Goal: Task Accomplishment & Management: Use online tool/utility

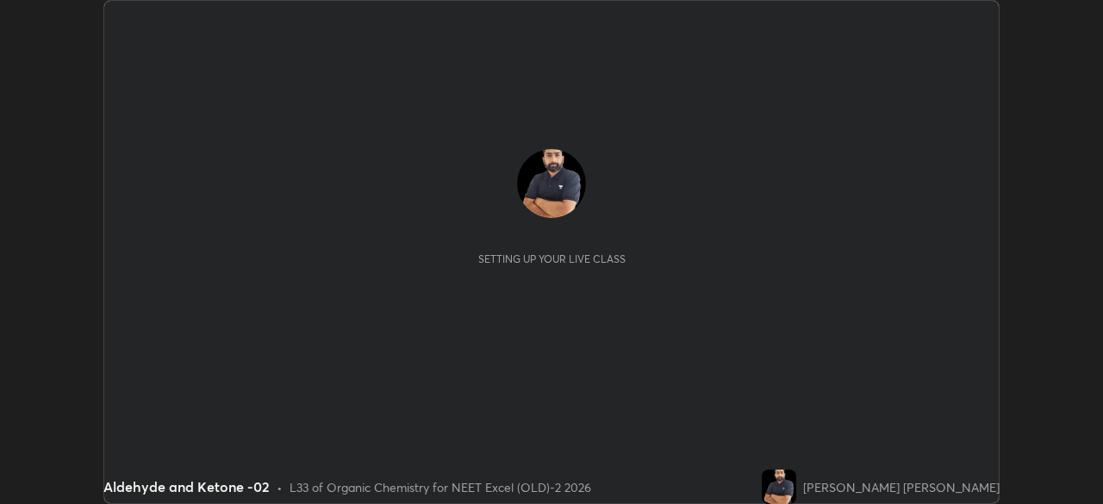
scroll to position [504, 1102]
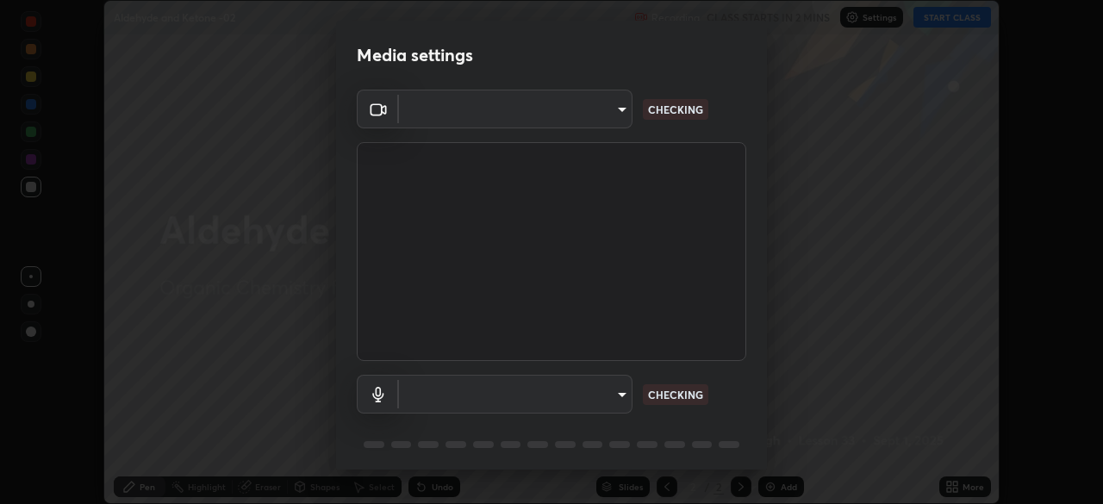
type input "0e50365916b658242f783ed4648cb329f585d10cba28352488c27cd343db3185"
click at [603, 117] on body "Erase all Aldehyde and Ketone -02 Recording CLASS STARTS IN 2 MINS Settings STA…" at bounding box center [551, 252] width 1103 height 504
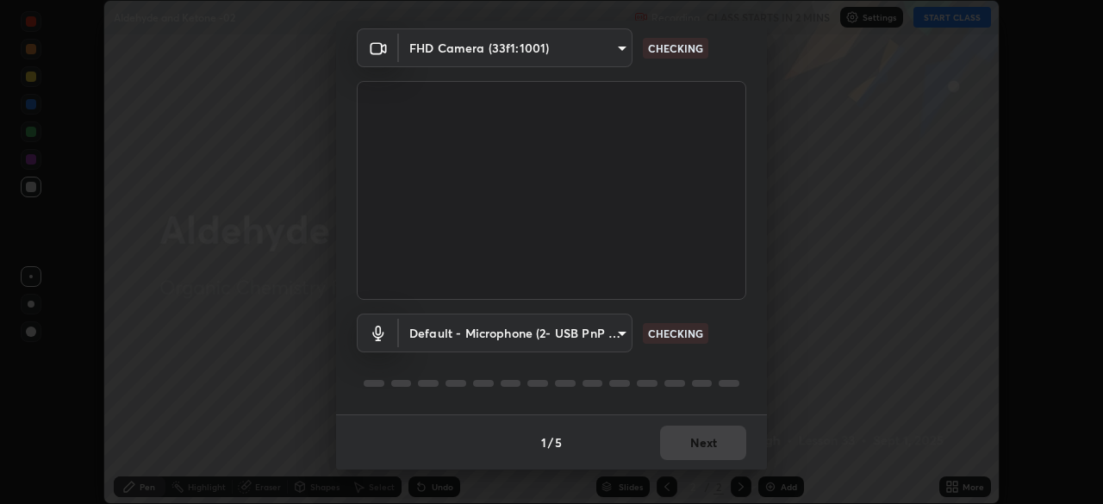
click at [594, 342] on body "Erase all Aldehyde and Ketone -02 Recording CLASS STARTS IN 2 MINS Settings STA…" at bounding box center [551, 252] width 1103 height 504
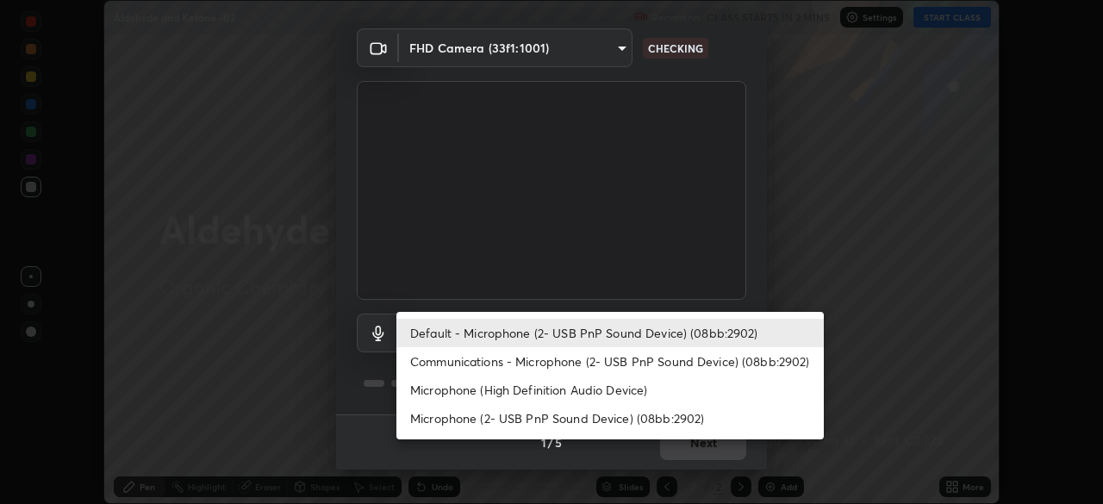
click at [527, 363] on li "Communications - Microphone (2- USB PnP Sound Device) (08bb:2902)" at bounding box center [609, 361] width 427 height 28
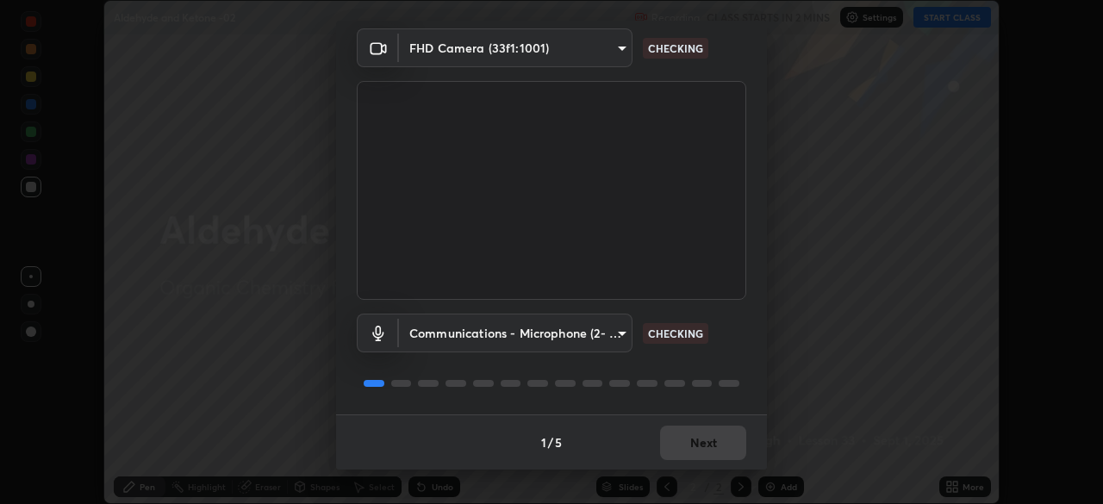
click at [561, 351] on body "Erase all Aldehyde and Ketone -02 Recording CLASS STARTS IN 2 MINS Settings STA…" at bounding box center [551, 252] width 1103 height 504
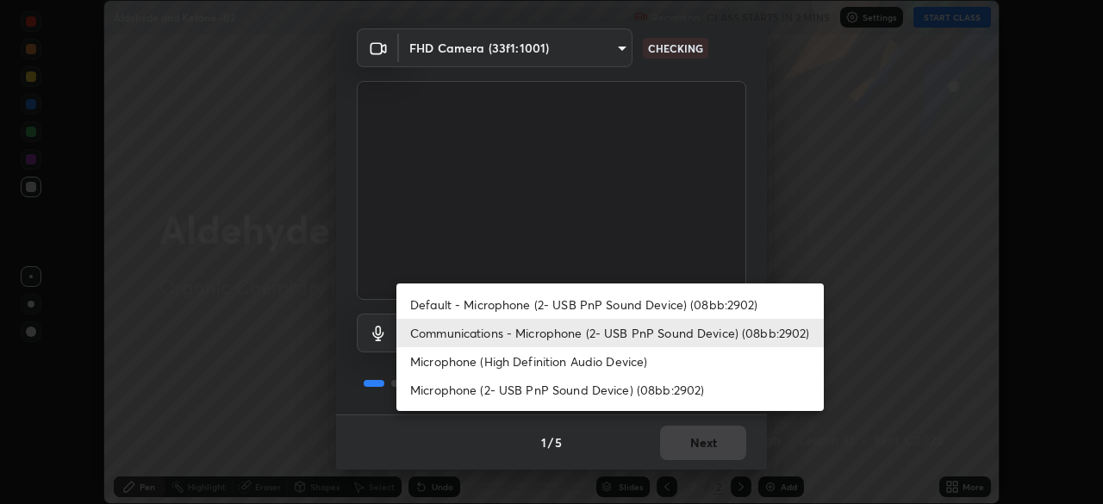
click at [585, 313] on li "Default - Microphone (2- USB PnP Sound Device) (08bb:2902)" at bounding box center [609, 304] width 427 height 28
type input "default"
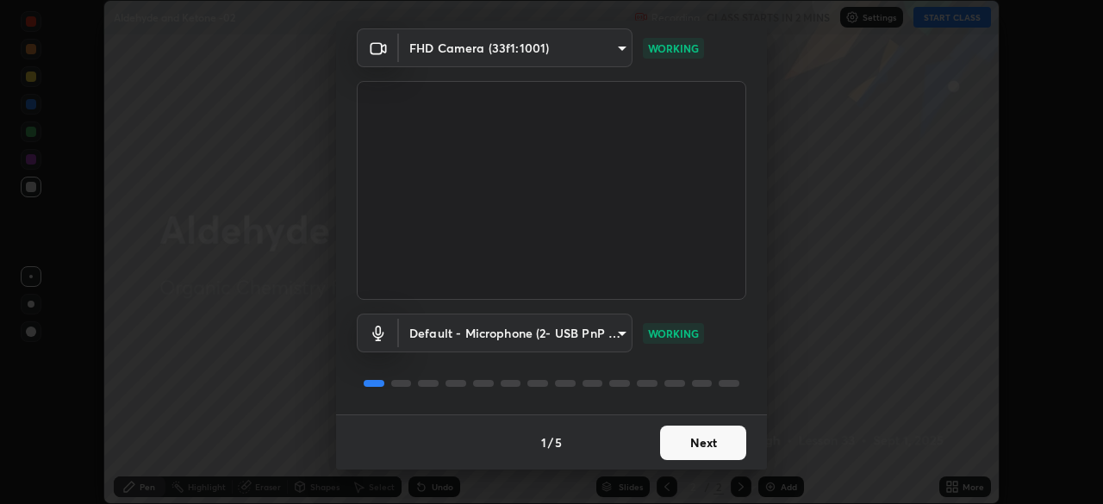
click at [704, 445] on button "Next" at bounding box center [703, 443] width 86 height 34
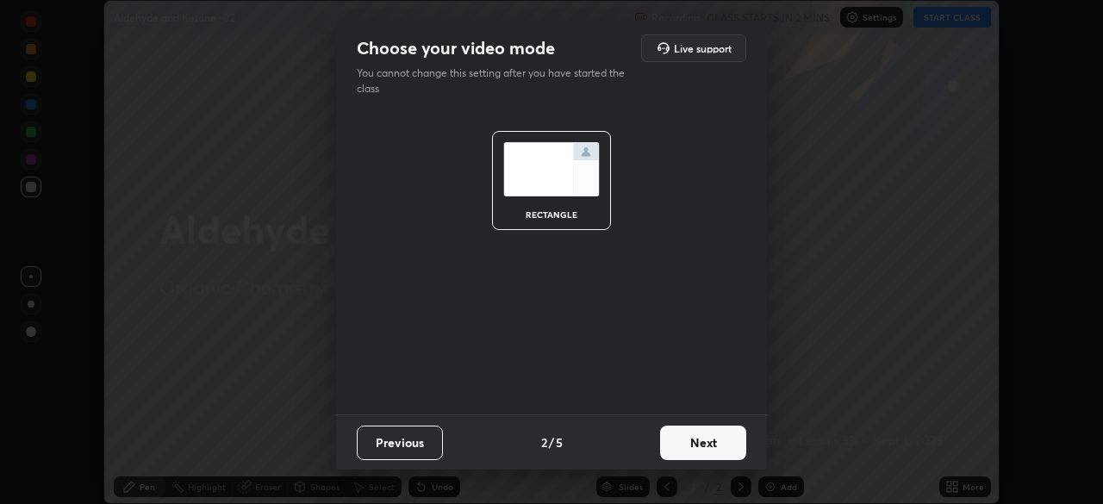
scroll to position [0, 0]
click at [713, 448] on button "Next" at bounding box center [703, 443] width 86 height 34
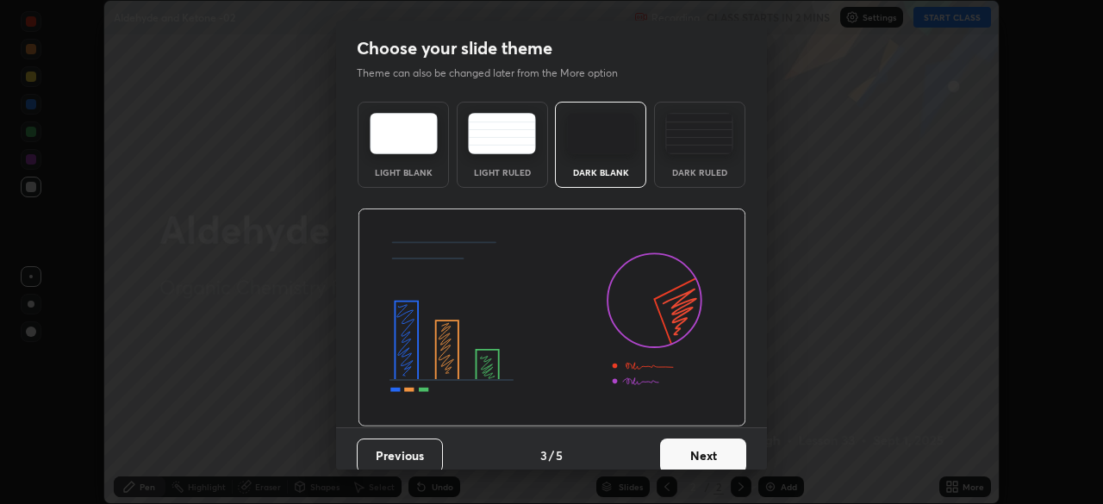
click at [725, 451] on button "Next" at bounding box center [703, 456] width 86 height 34
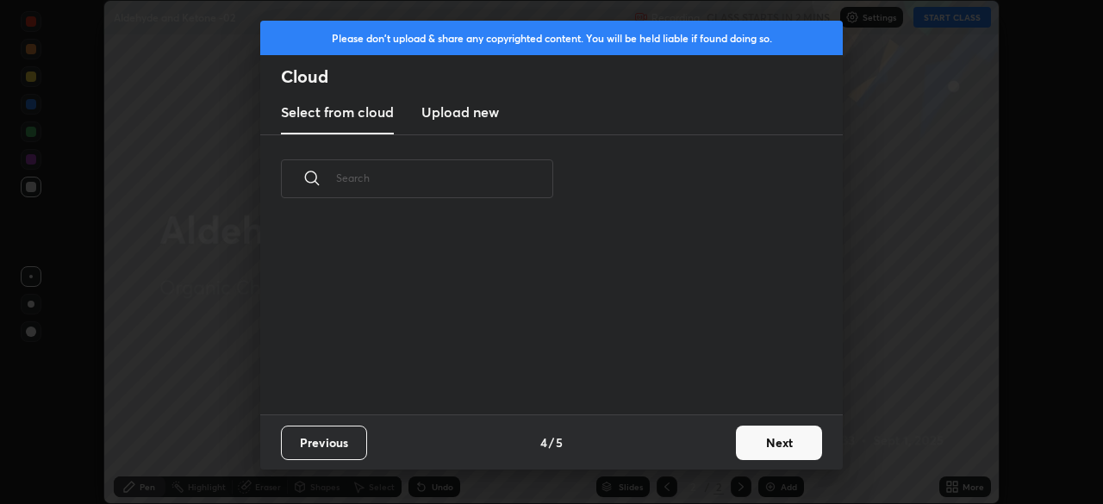
click at [739, 452] on button "Next" at bounding box center [779, 443] width 86 height 34
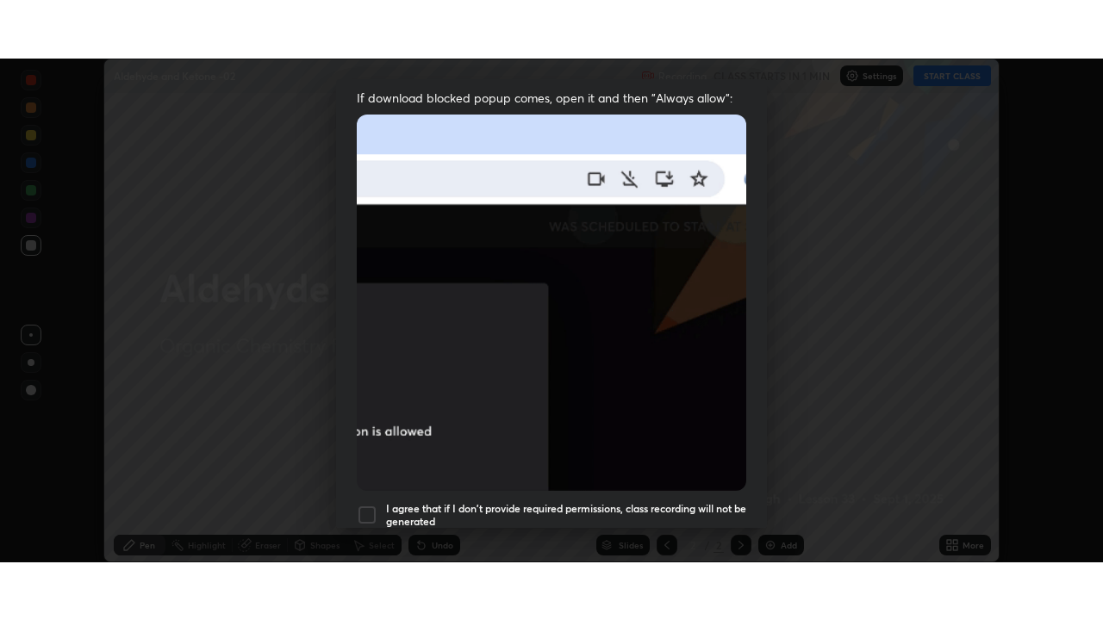
scroll to position [413, 0]
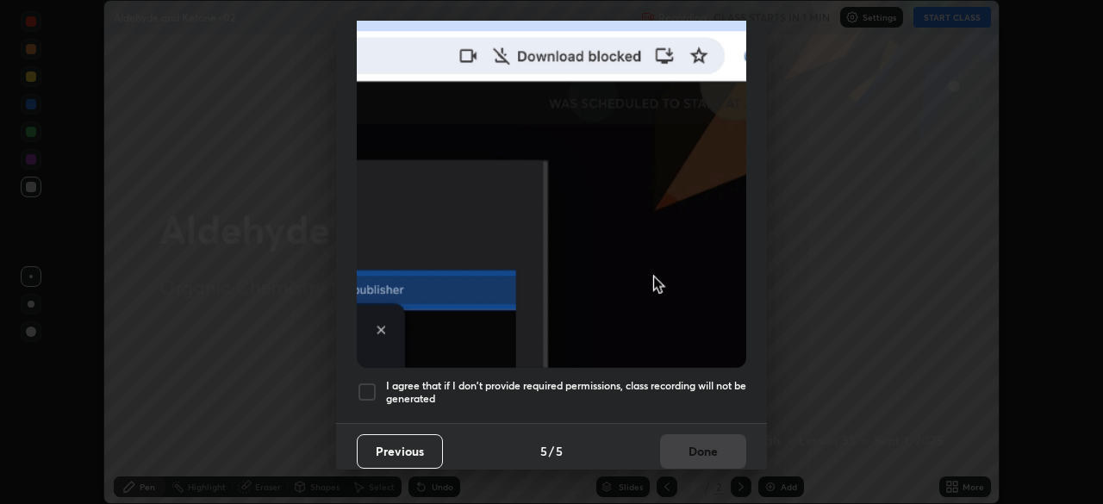
click at [376, 385] on div at bounding box center [367, 392] width 21 height 21
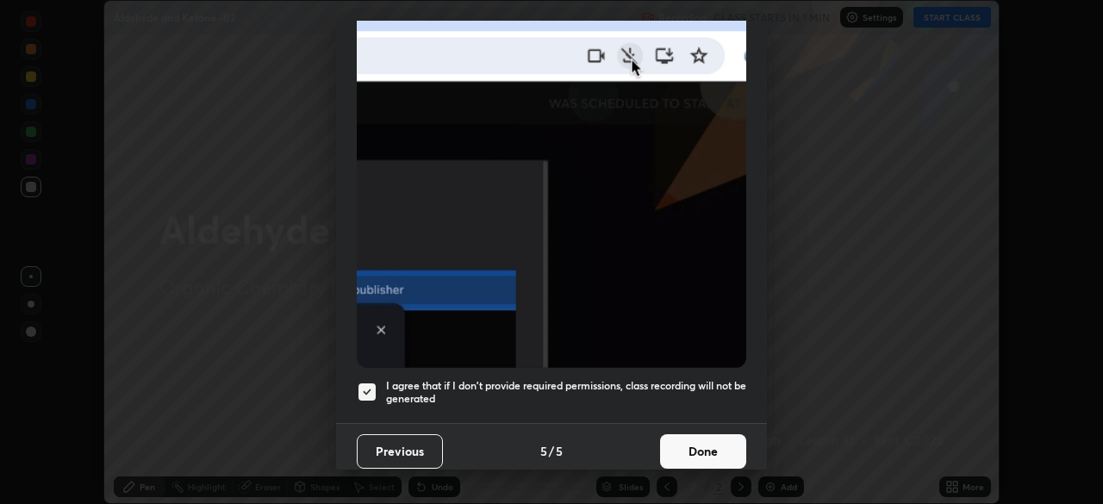
click at [687, 439] on button "Done" at bounding box center [703, 451] width 86 height 34
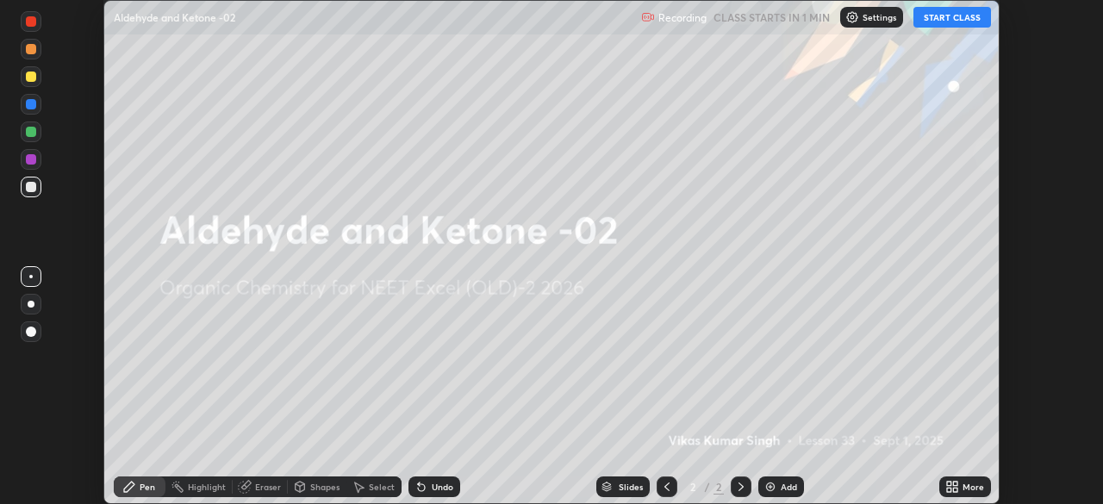
click at [953, 490] on icon at bounding box center [955, 490] width 4 height 4
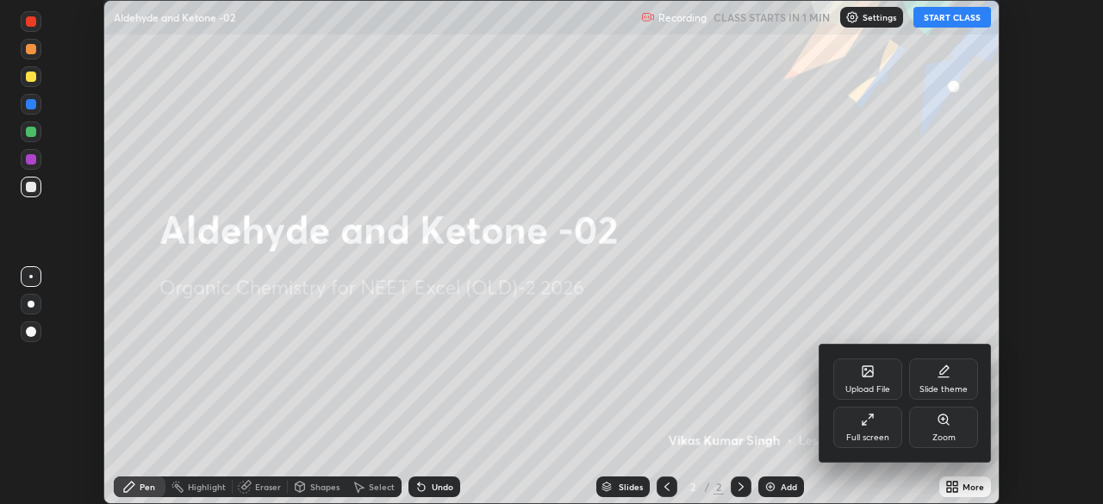
click at [879, 444] on div "Full screen" at bounding box center [867, 427] width 69 height 41
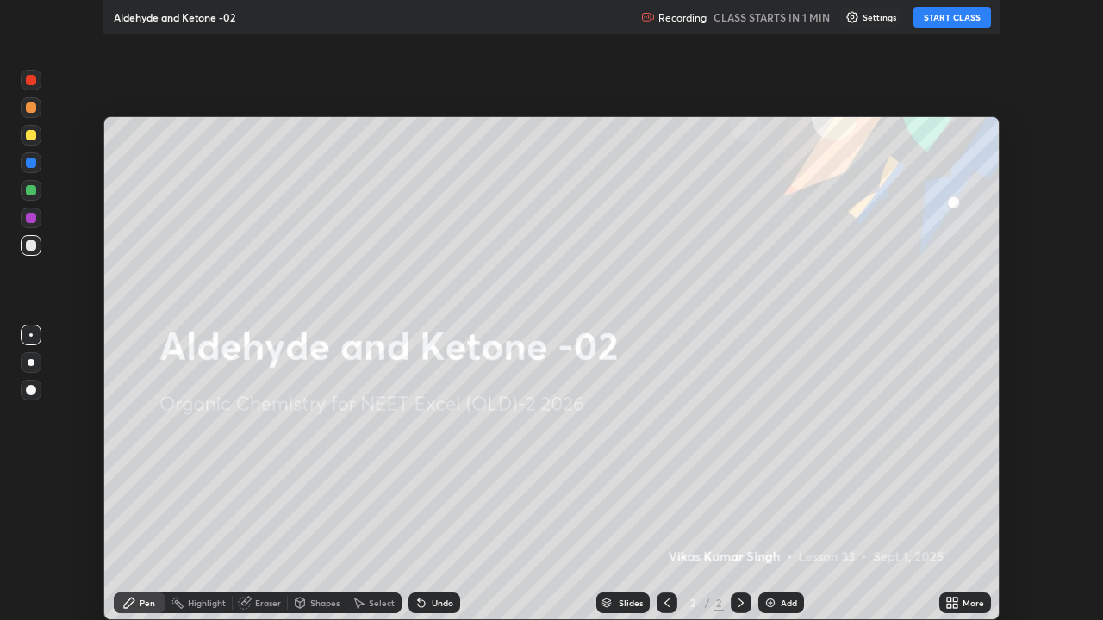
scroll to position [620, 1103]
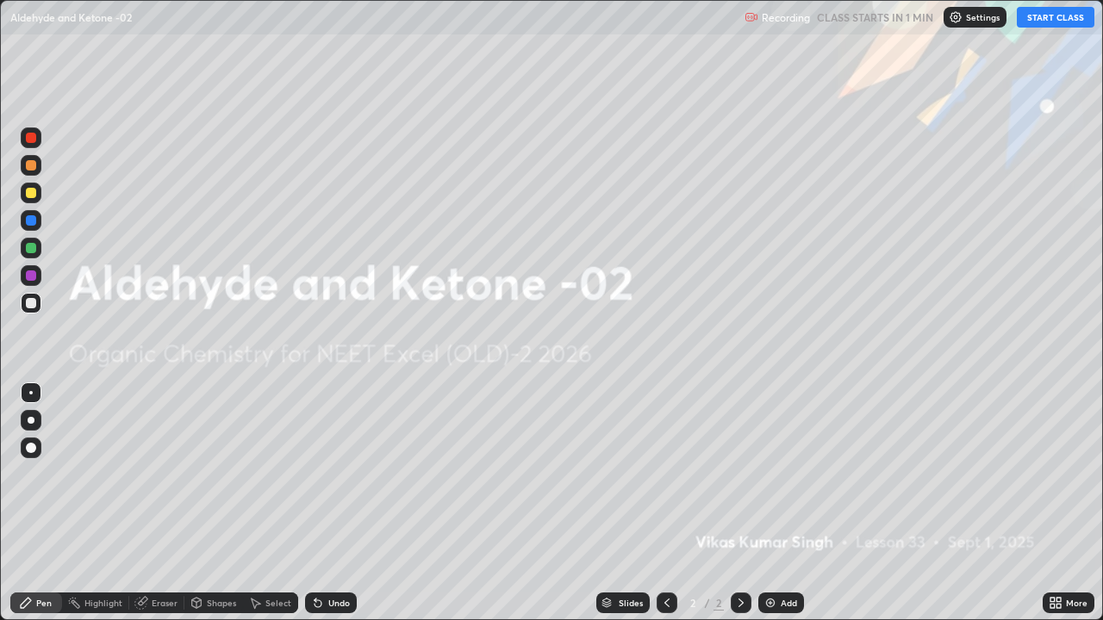
click at [969, 24] on div "Settings" at bounding box center [975, 17] width 63 height 21
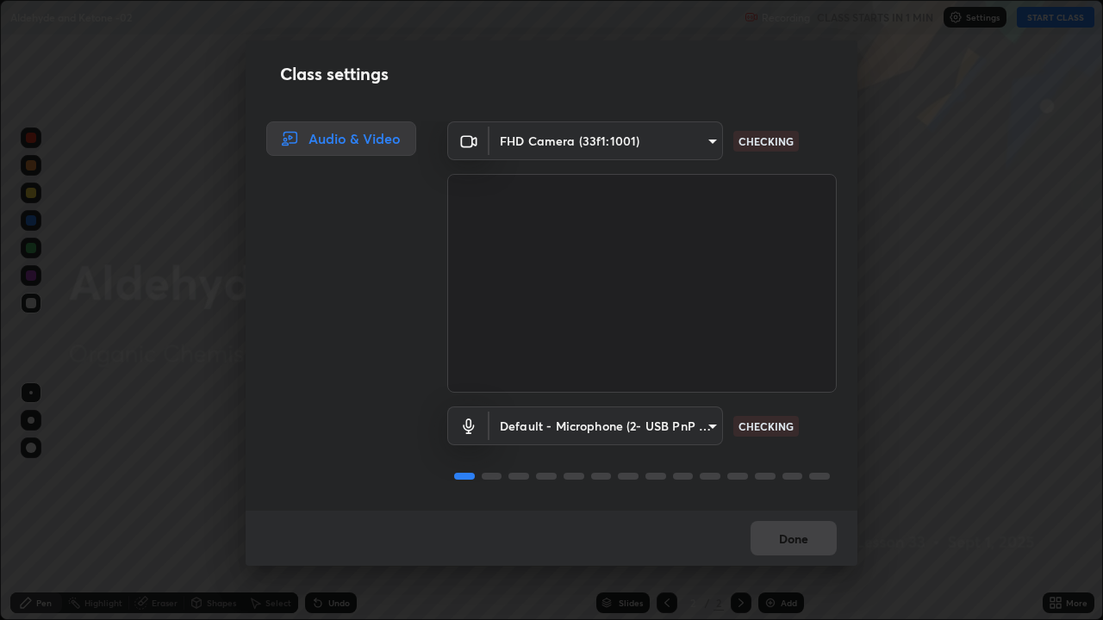
scroll to position [2, 0]
click at [796, 503] on button "Done" at bounding box center [794, 538] width 86 height 34
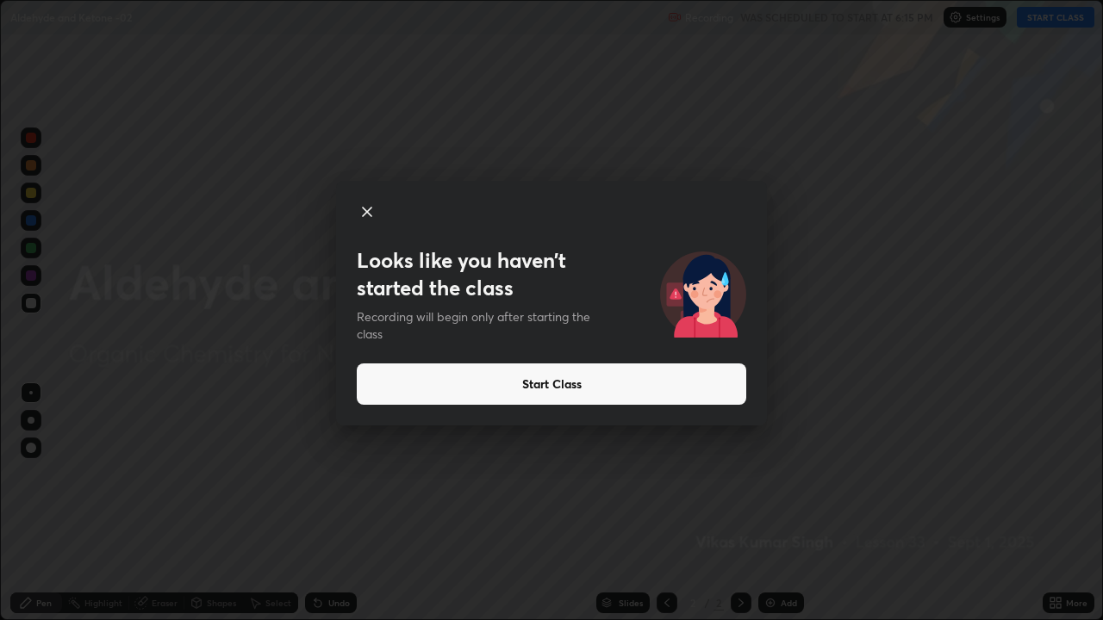
click at [577, 386] on button "Start Class" at bounding box center [552, 384] width 390 height 41
click at [580, 385] on button "Start Class" at bounding box center [552, 384] width 390 height 41
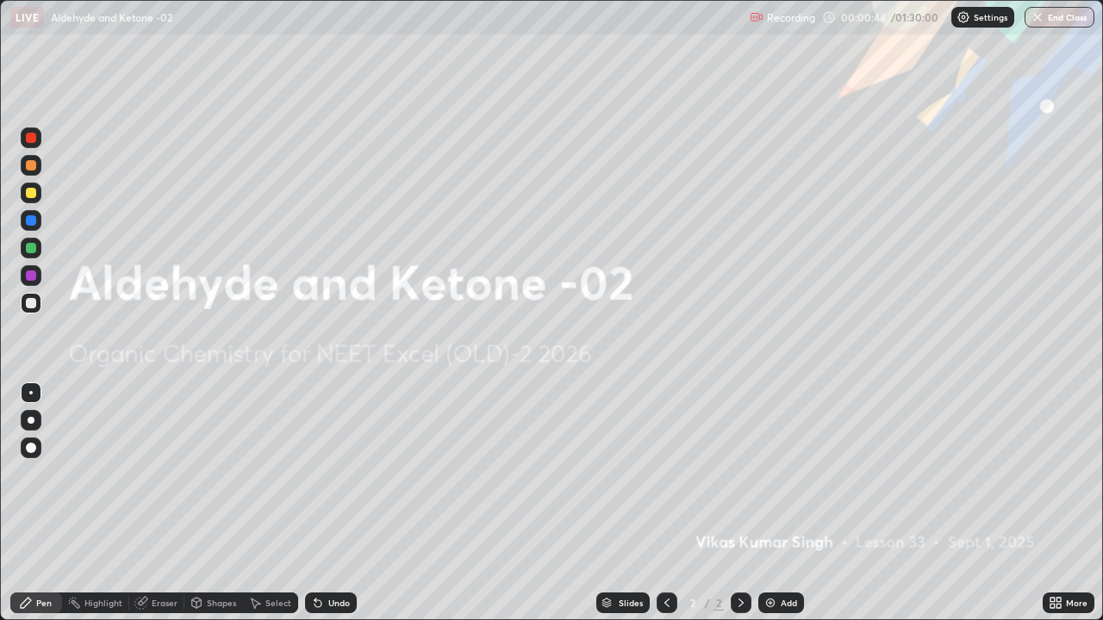
click at [792, 503] on div "Add" at bounding box center [789, 603] width 16 height 9
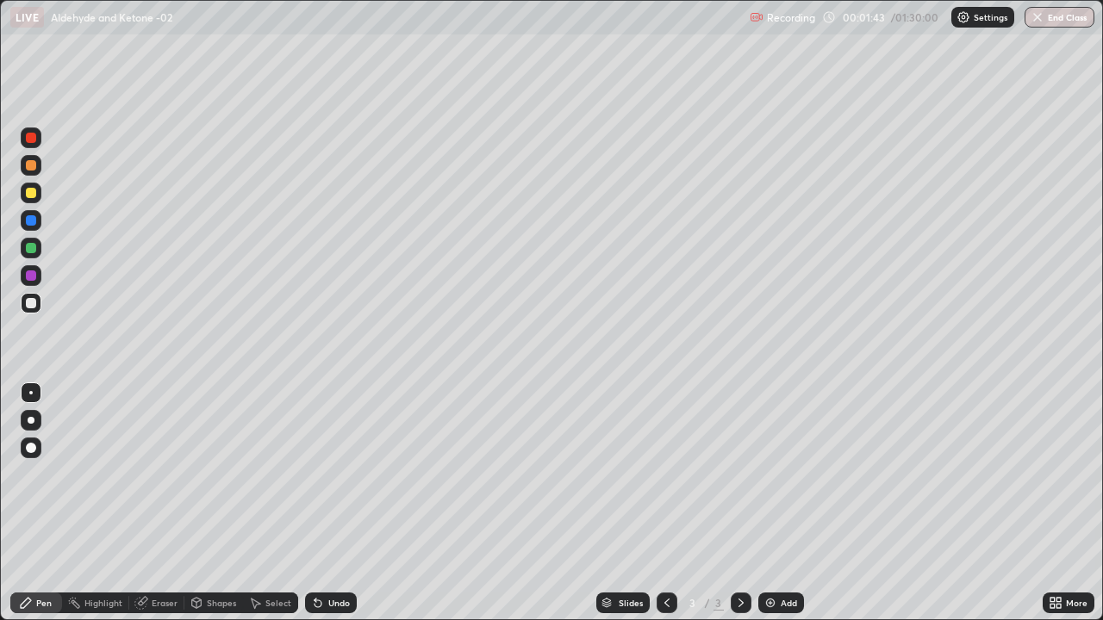
click at [40, 196] on div at bounding box center [31, 193] width 21 height 21
click at [34, 223] on div at bounding box center [31, 220] width 10 height 10
click at [34, 303] on div at bounding box center [31, 303] width 10 height 10
click at [32, 165] on div at bounding box center [31, 165] width 10 height 10
click at [332, 503] on div "Undo" at bounding box center [331, 603] width 52 height 21
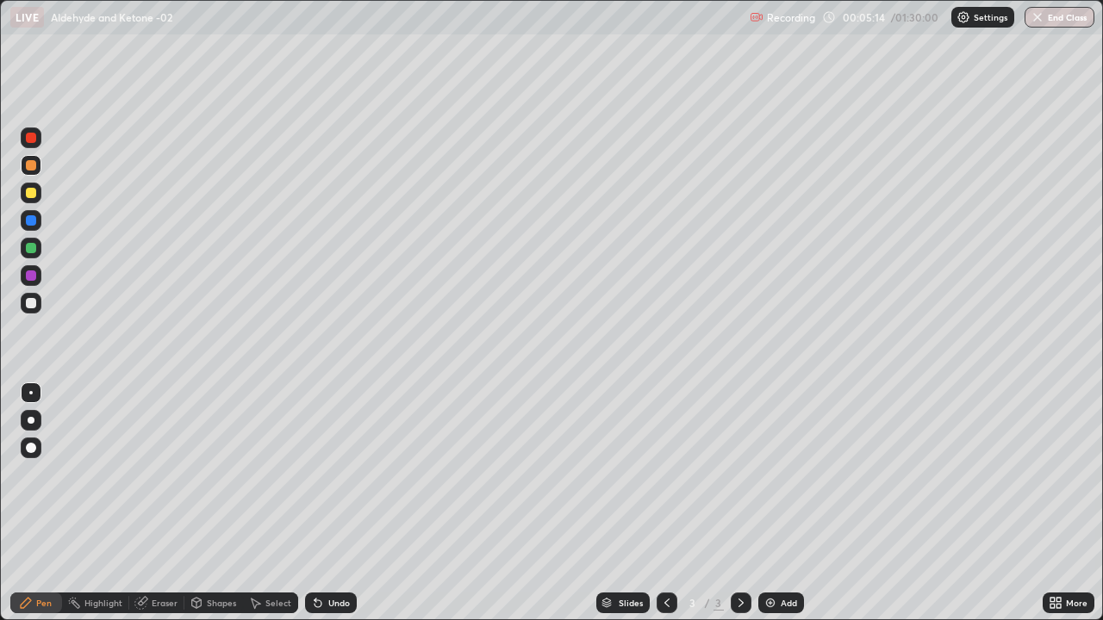
click at [345, 503] on div "Undo" at bounding box center [339, 603] width 22 height 9
click at [340, 503] on div "Undo" at bounding box center [339, 603] width 22 height 9
click at [37, 304] on div at bounding box center [31, 303] width 21 height 21
click at [32, 248] on div at bounding box center [31, 248] width 10 height 10
click at [32, 303] on div at bounding box center [31, 303] width 10 height 10
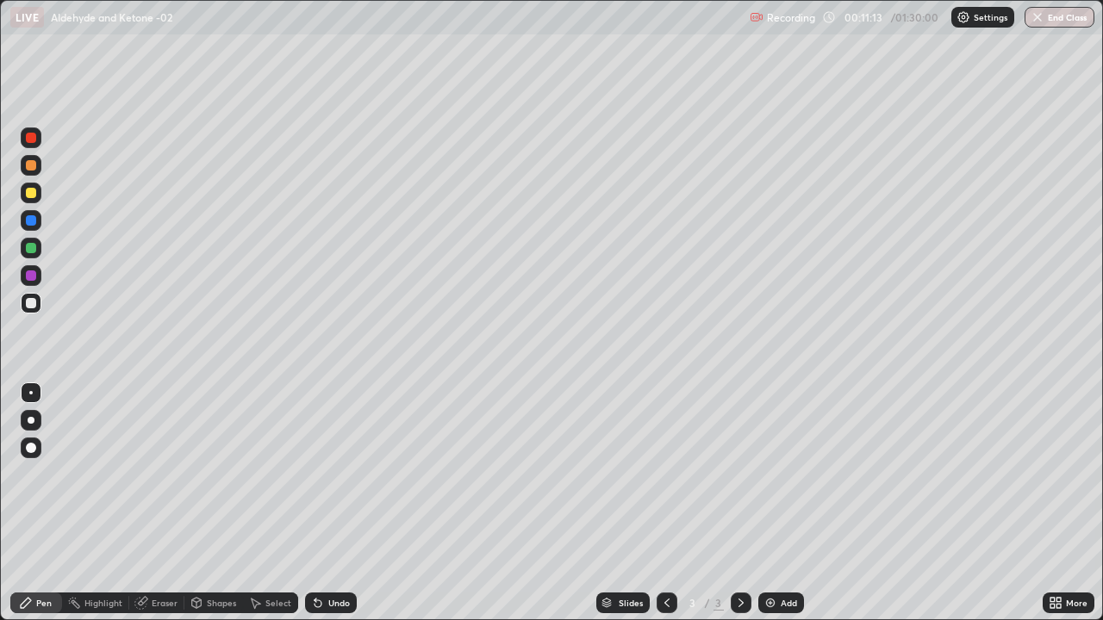
click at [750, 503] on div at bounding box center [741, 603] width 21 height 21
click at [792, 503] on div "Add" at bounding box center [789, 603] width 16 height 9
click at [40, 140] on div at bounding box center [31, 138] width 21 height 21
click at [41, 199] on div at bounding box center [31, 193] width 21 height 28
click at [34, 307] on div at bounding box center [31, 303] width 10 height 10
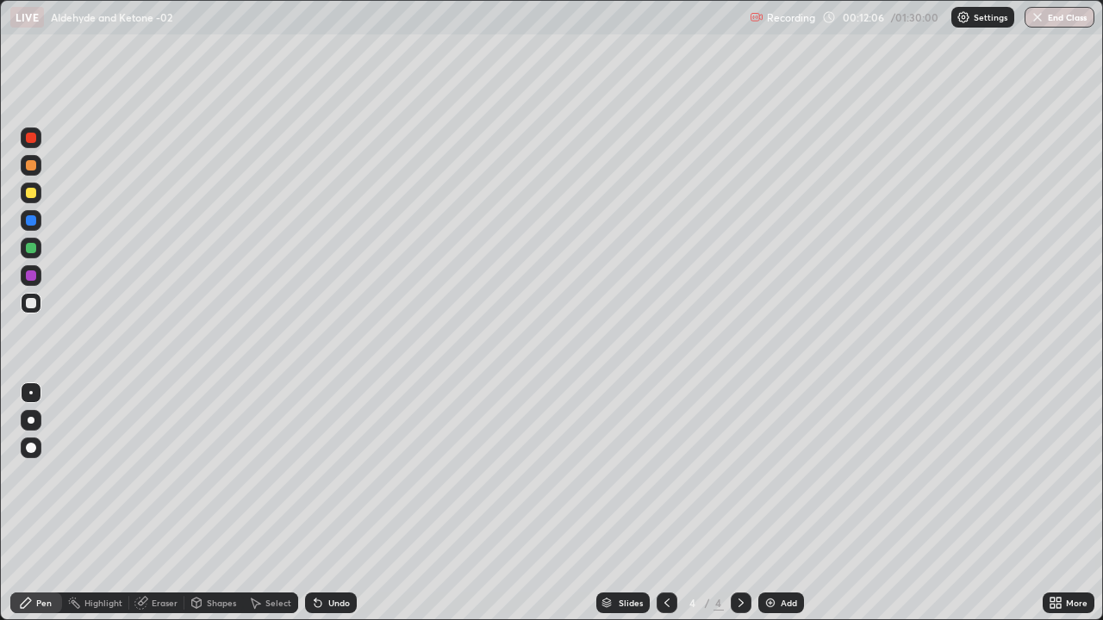
click at [32, 248] on div at bounding box center [31, 248] width 10 height 10
click at [333, 503] on div "Undo" at bounding box center [339, 603] width 22 height 9
click at [331, 503] on div "Undo" at bounding box center [339, 603] width 22 height 9
click at [34, 306] on div at bounding box center [31, 303] width 10 height 10
click at [34, 223] on div at bounding box center [31, 220] width 10 height 10
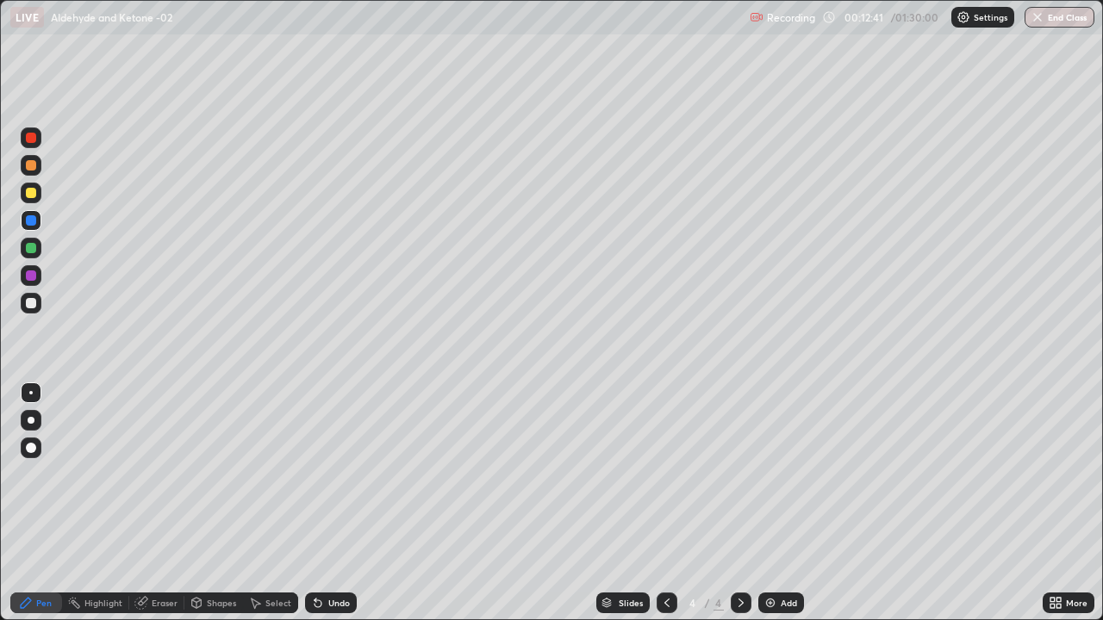
click at [34, 306] on div at bounding box center [31, 303] width 10 height 10
click at [32, 303] on div at bounding box center [31, 303] width 10 height 10
click at [782, 503] on div "Add" at bounding box center [789, 603] width 16 height 9
click at [32, 307] on div at bounding box center [31, 303] width 10 height 10
click at [337, 503] on div "Undo" at bounding box center [331, 603] width 52 height 21
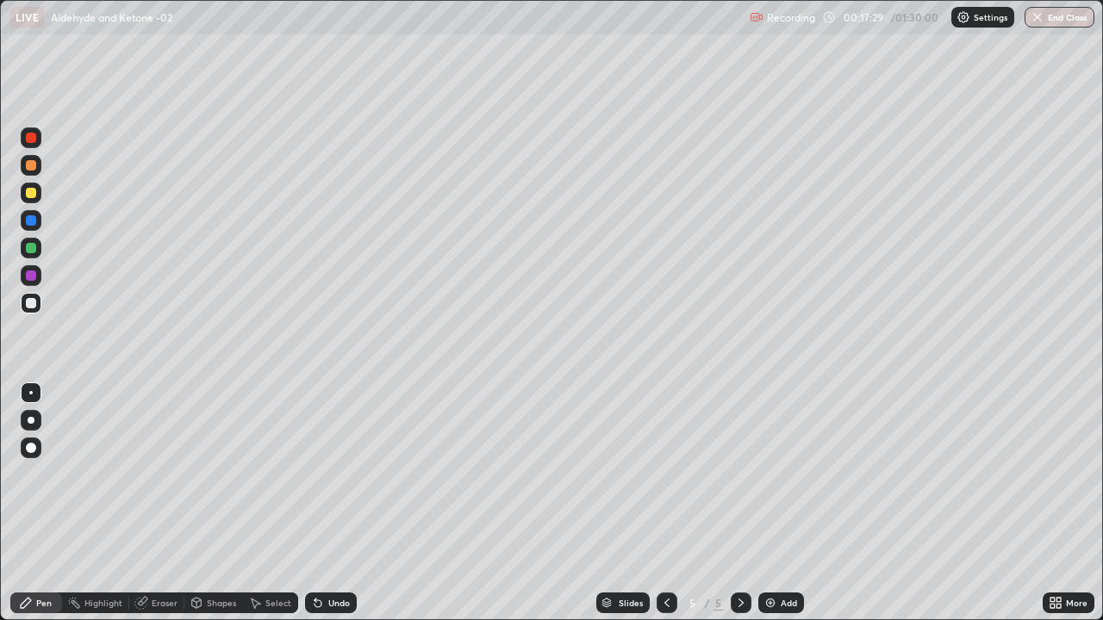
click at [30, 221] on div at bounding box center [31, 220] width 10 height 10
click at [34, 304] on div at bounding box center [31, 303] width 10 height 10
click at [663, 503] on div at bounding box center [667, 603] width 21 height 21
click at [739, 503] on icon at bounding box center [741, 603] width 14 height 14
click at [339, 503] on div "Undo" at bounding box center [339, 603] width 22 height 9
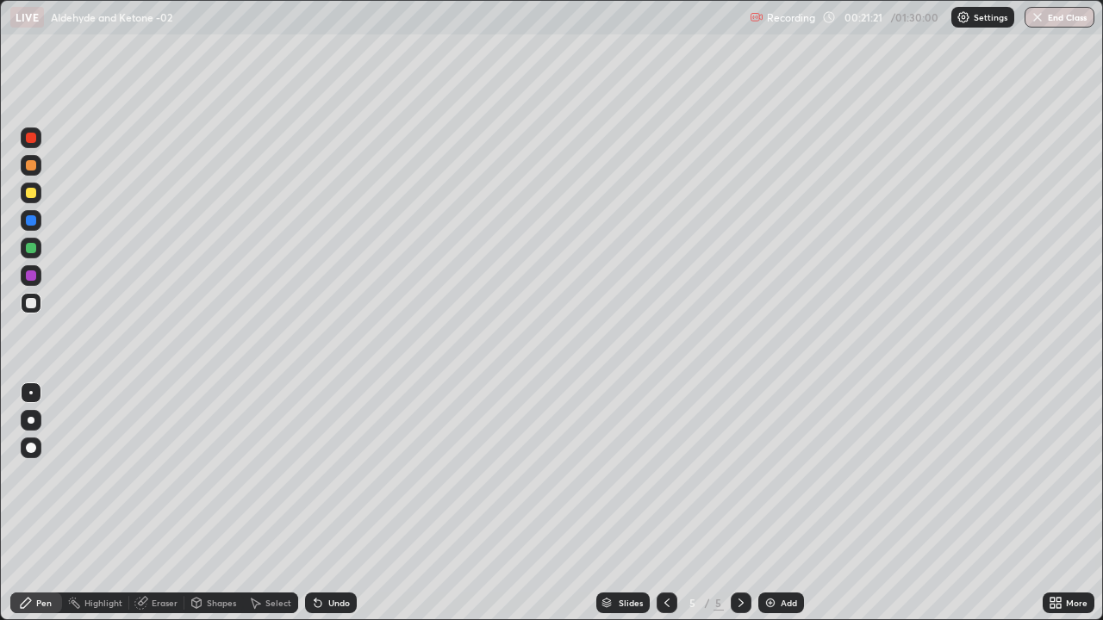
click at [736, 503] on div at bounding box center [741, 603] width 21 height 21
click at [787, 503] on div "Add" at bounding box center [789, 603] width 16 height 9
click at [335, 503] on div "Undo" at bounding box center [339, 603] width 22 height 9
click at [344, 503] on div "Undo" at bounding box center [339, 603] width 22 height 9
click at [338, 503] on div "Undo" at bounding box center [339, 603] width 22 height 9
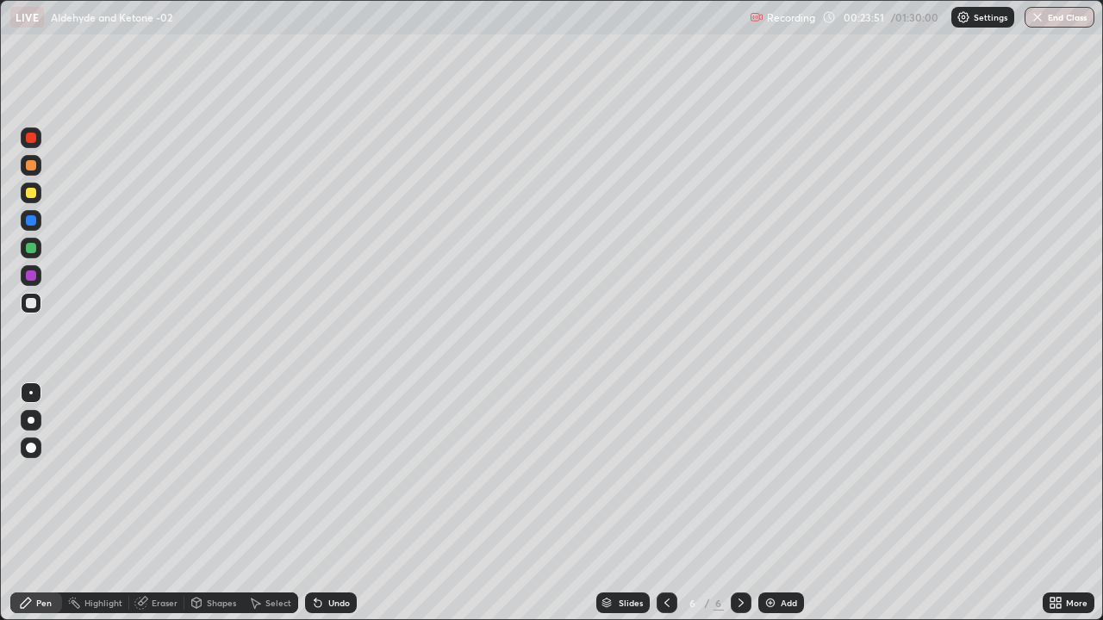
click at [31, 139] on div at bounding box center [31, 138] width 10 height 10
click at [32, 306] on div at bounding box center [31, 303] width 10 height 10
click at [343, 503] on div "Undo" at bounding box center [339, 603] width 22 height 9
click at [664, 503] on icon at bounding box center [667, 603] width 14 height 14
click at [664, 503] on icon at bounding box center [666, 603] width 5 height 9
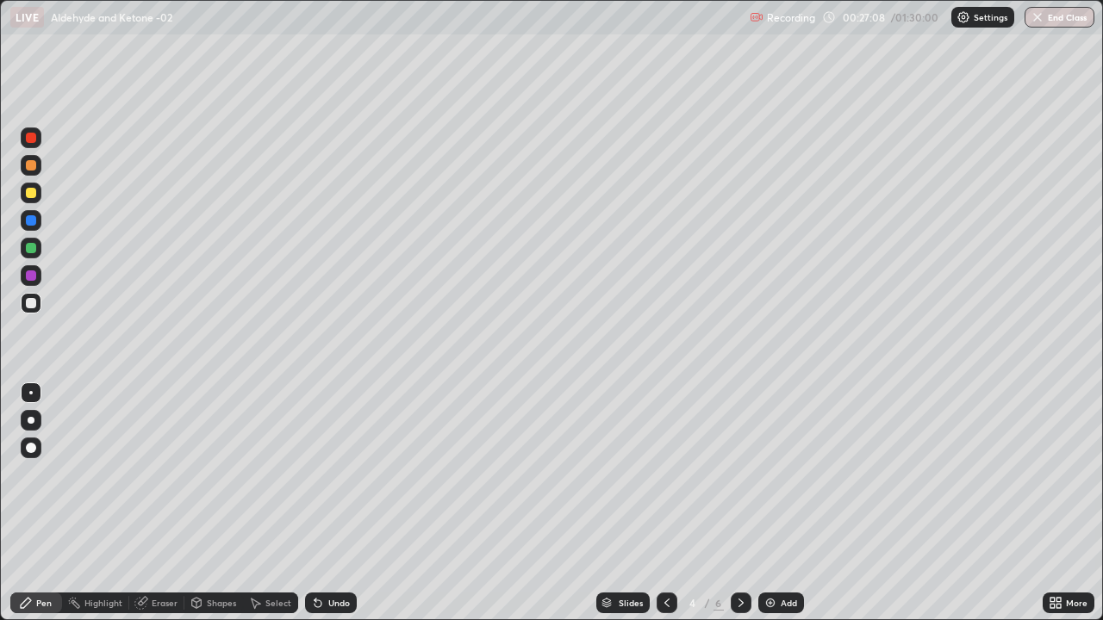
click at [739, 503] on icon at bounding box center [741, 603] width 14 height 14
click at [742, 503] on icon at bounding box center [741, 603] width 14 height 14
click at [741, 503] on icon at bounding box center [741, 603] width 14 height 14
click at [782, 503] on div "Add" at bounding box center [789, 603] width 16 height 9
click at [32, 138] on div at bounding box center [31, 138] width 10 height 10
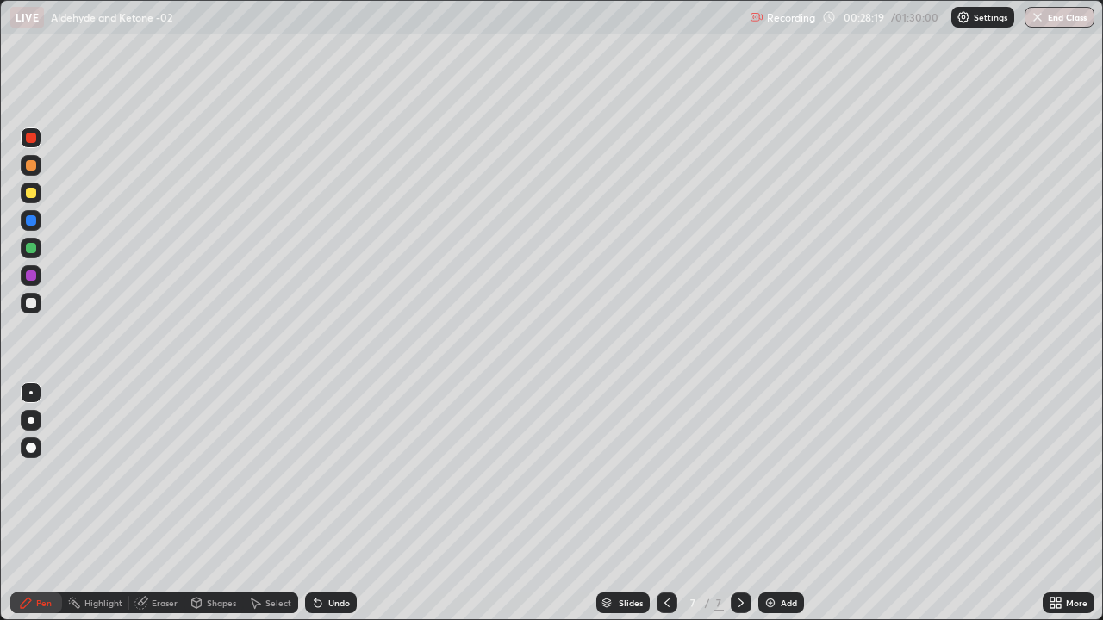
click at [34, 306] on div at bounding box center [31, 303] width 10 height 10
click at [342, 503] on div "Undo" at bounding box center [339, 603] width 22 height 9
click at [31, 194] on div at bounding box center [31, 193] width 10 height 10
click at [39, 309] on div at bounding box center [31, 303] width 21 height 21
click at [34, 249] on div at bounding box center [31, 248] width 10 height 10
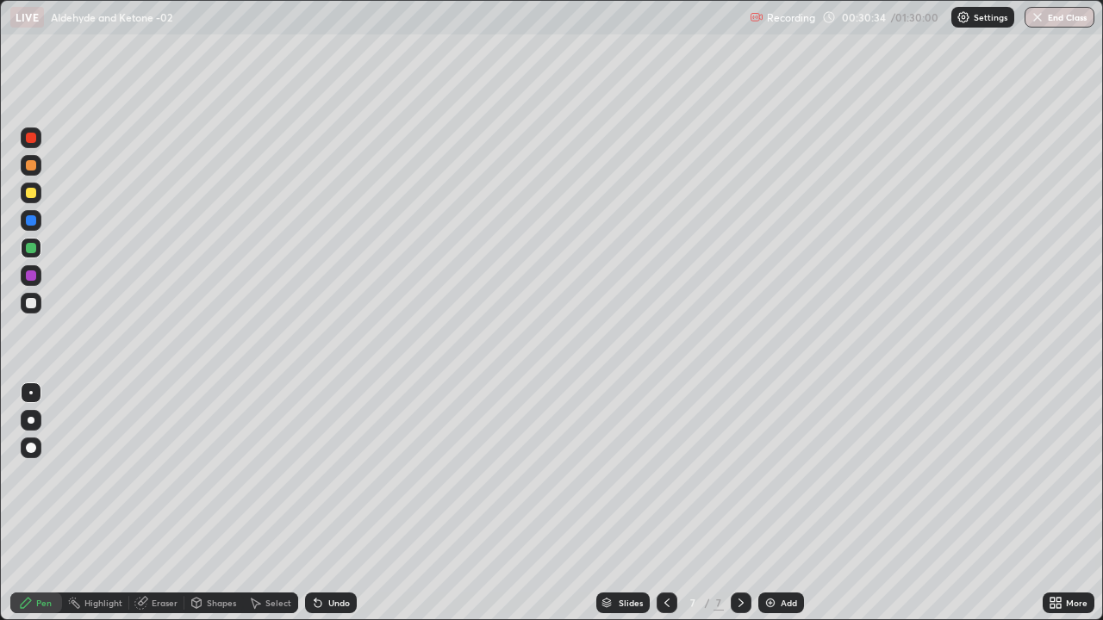
click at [41, 312] on div at bounding box center [31, 304] width 21 height 28
click at [739, 503] on icon at bounding box center [741, 603] width 14 height 14
click at [788, 503] on div "Add" at bounding box center [789, 603] width 16 height 9
click at [34, 307] on div at bounding box center [31, 303] width 10 height 10
click at [34, 306] on div at bounding box center [31, 303] width 10 height 10
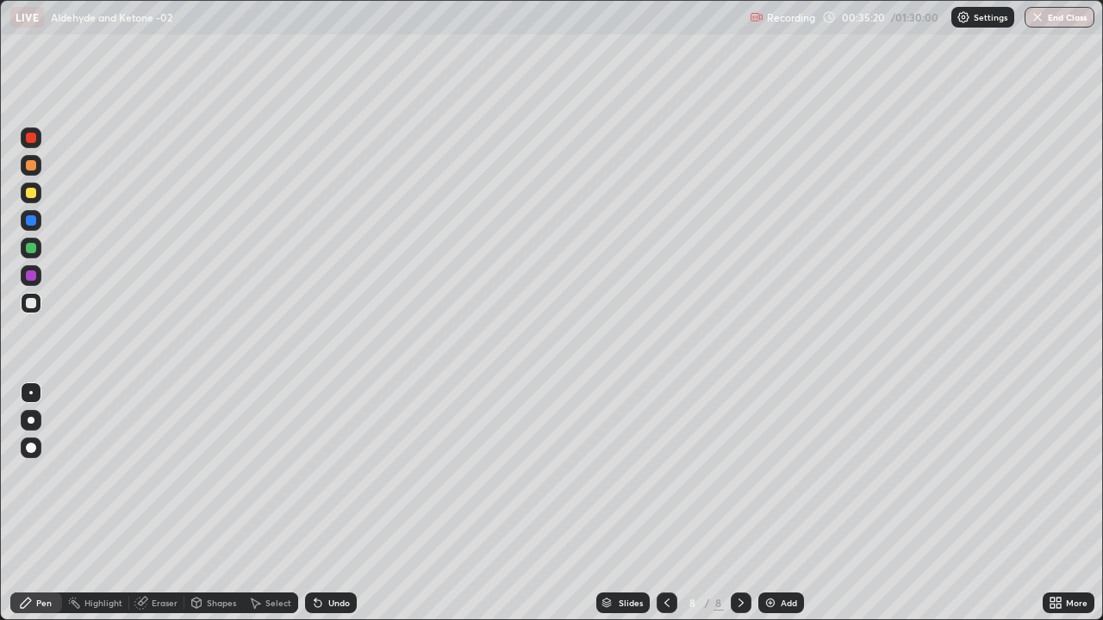
click at [33, 309] on div at bounding box center [31, 303] width 21 height 21
click at [32, 194] on div at bounding box center [31, 193] width 10 height 10
click at [38, 225] on div at bounding box center [31, 220] width 21 height 21
click at [34, 307] on div at bounding box center [31, 303] width 10 height 10
click at [33, 194] on div at bounding box center [31, 193] width 10 height 10
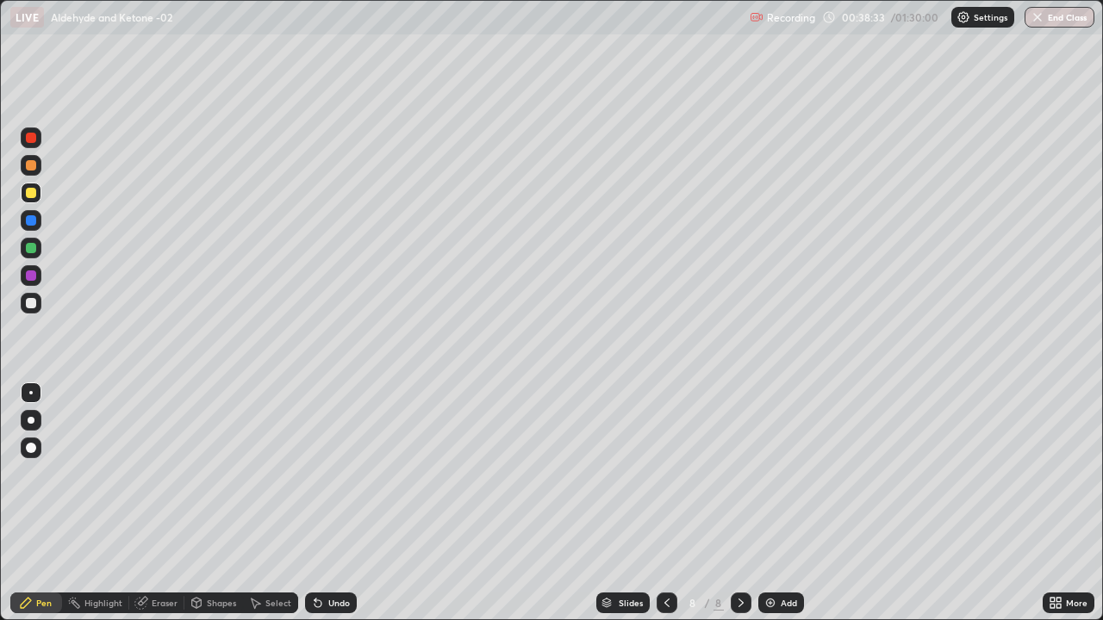
click at [32, 248] on div at bounding box center [31, 248] width 10 height 10
click at [31, 303] on div at bounding box center [31, 303] width 10 height 10
click at [332, 503] on div "Undo" at bounding box center [339, 603] width 22 height 9
click at [168, 503] on div "Eraser" at bounding box center [165, 603] width 26 height 9
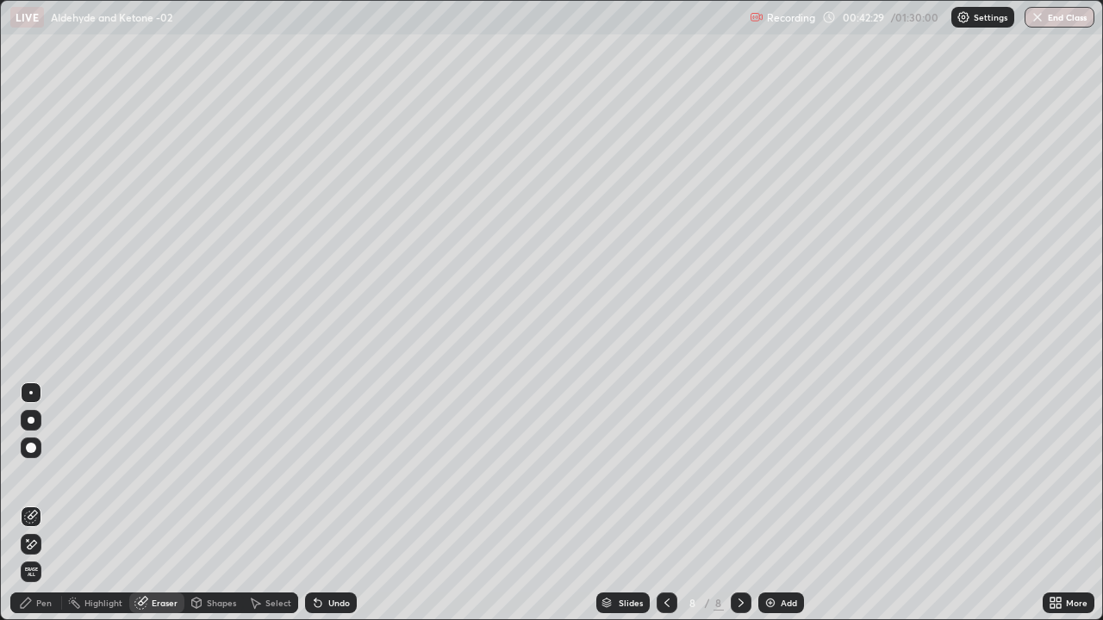
click at [41, 503] on div "Pen" at bounding box center [44, 603] width 16 height 9
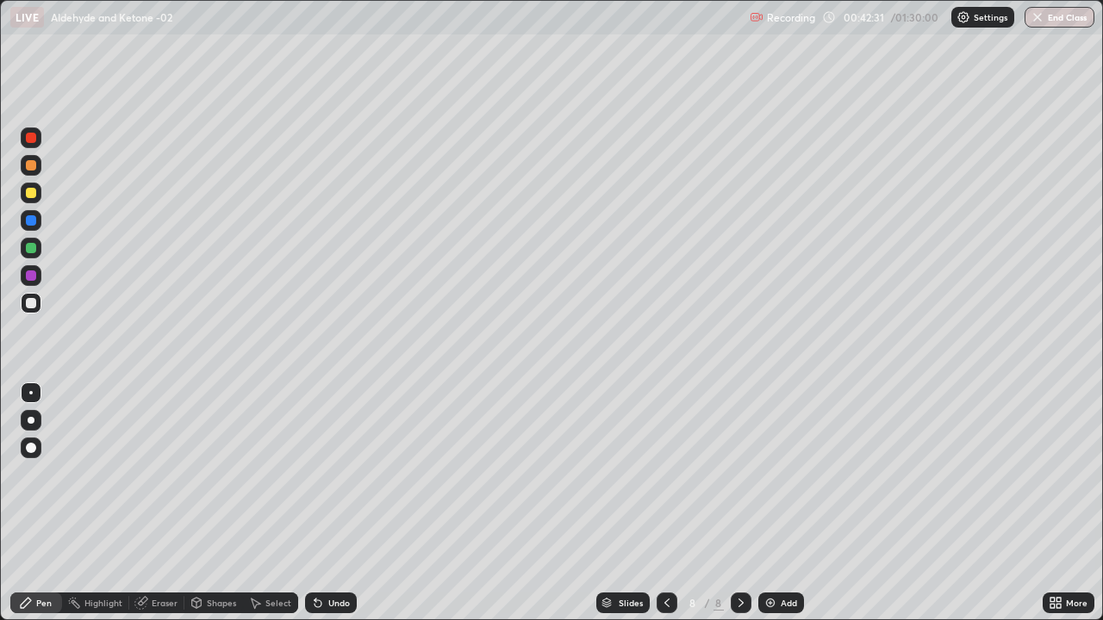
click at [39, 227] on div at bounding box center [31, 220] width 21 height 21
click at [40, 225] on div at bounding box center [31, 220] width 21 height 21
click at [337, 503] on div "Undo" at bounding box center [339, 603] width 22 height 9
click at [32, 303] on div at bounding box center [31, 303] width 10 height 10
click at [32, 165] on div at bounding box center [31, 165] width 10 height 10
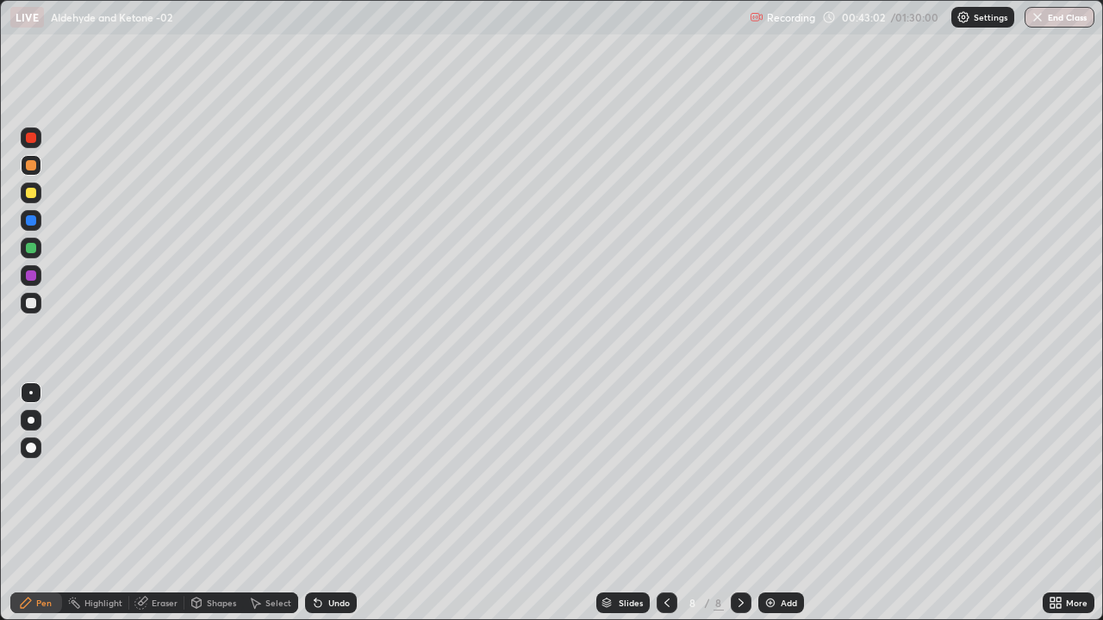
click at [340, 503] on div "Undo" at bounding box center [339, 603] width 22 height 9
click at [34, 310] on div at bounding box center [31, 303] width 21 height 21
click at [38, 251] on div at bounding box center [31, 248] width 21 height 21
click at [35, 309] on div at bounding box center [31, 303] width 21 height 21
click at [39, 305] on div at bounding box center [31, 303] width 21 height 21
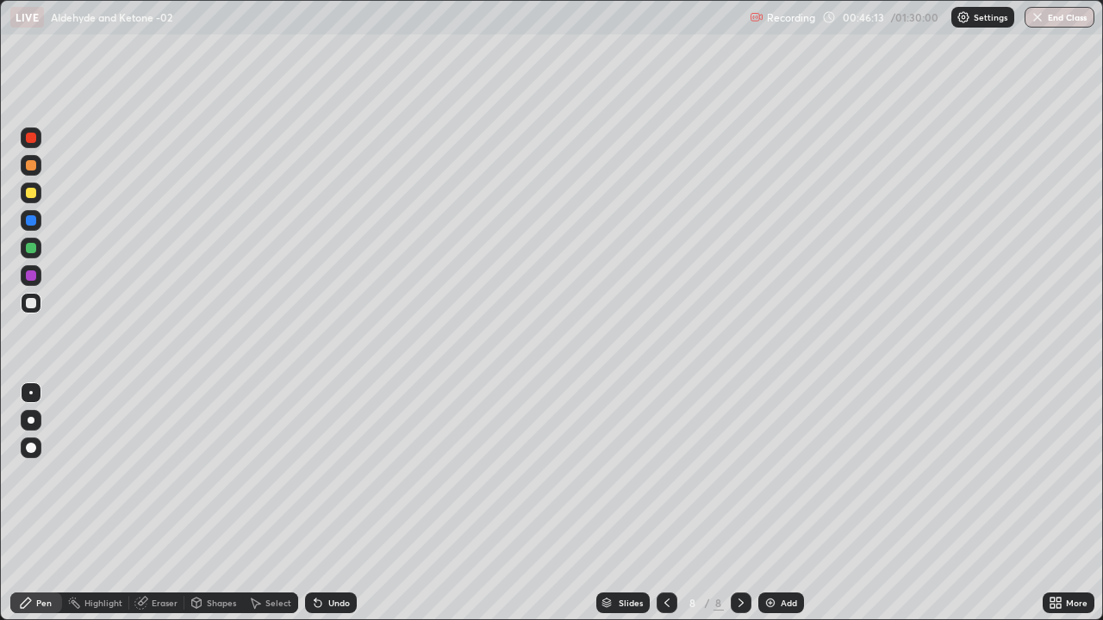
click at [41, 147] on div at bounding box center [31, 138] width 21 height 28
click at [781, 503] on div "Add" at bounding box center [789, 603] width 16 height 9
click at [34, 305] on div at bounding box center [31, 303] width 10 height 10
click at [34, 200] on div at bounding box center [31, 193] width 21 height 21
click at [337, 503] on div "Undo" at bounding box center [339, 603] width 22 height 9
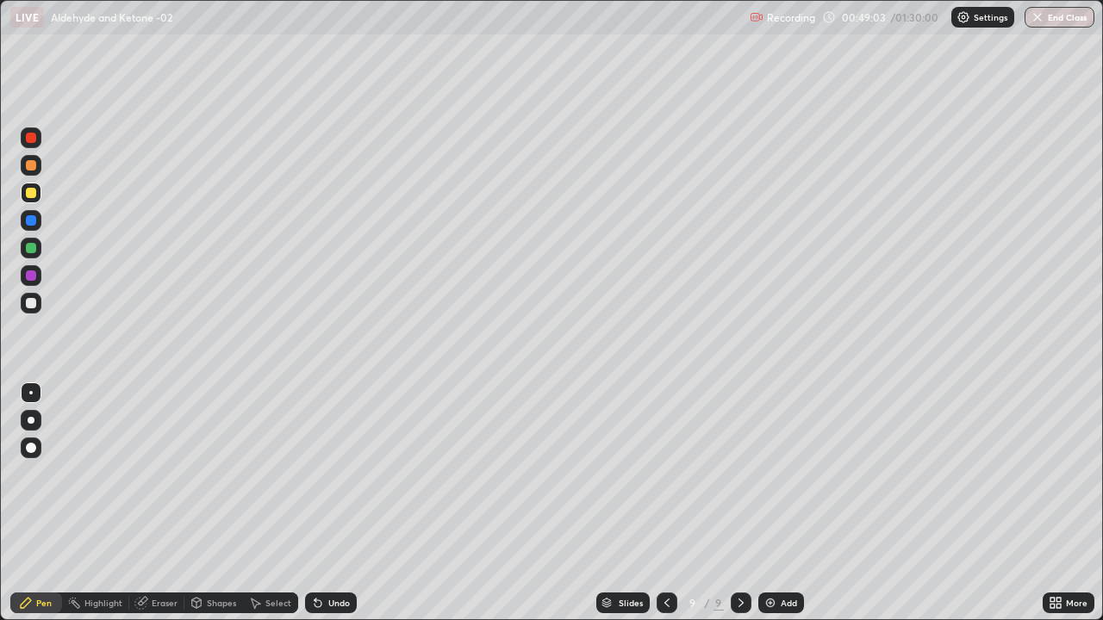
click at [340, 503] on div "Undo" at bounding box center [339, 603] width 22 height 9
click at [28, 304] on div at bounding box center [31, 303] width 10 height 10
click at [339, 503] on div "Undo" at bounding box center [339, 603] width 22 height 9
click at [30, 222] on div at bounding box center [31, 220] width 10 height 10
click at [34, 306] on div at bounding box center [31, 303] width 10 height 10
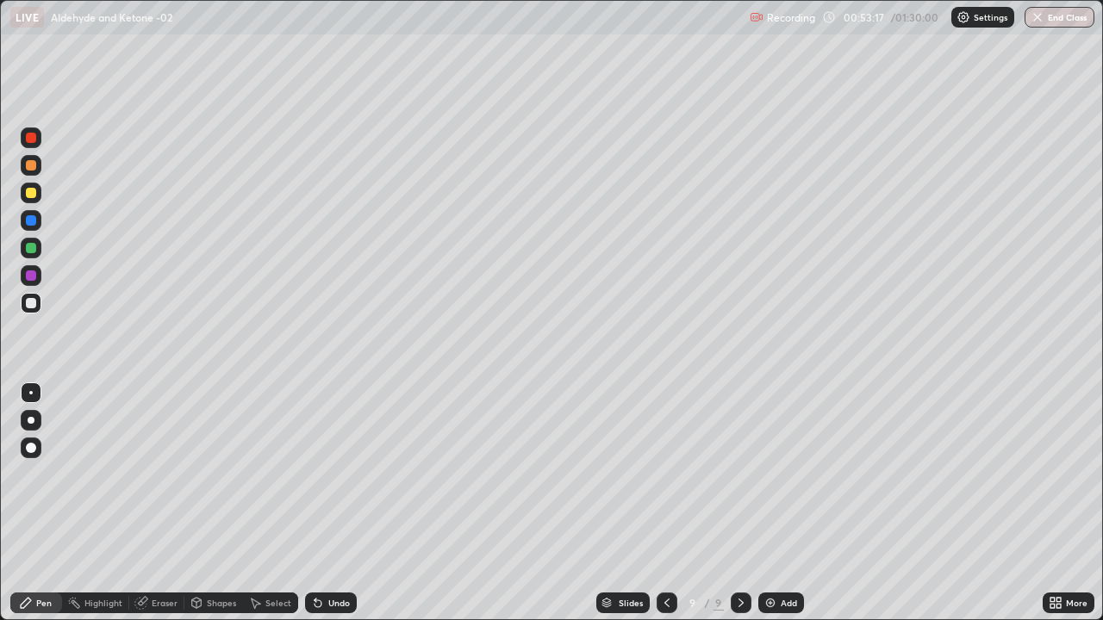
click at [791, 503] on div "Add" at bounding box center [789, 603] width 16 height 9
click at [35, 196] on div at bounding box center [31, 193] width 10 height 10
click at [343, 503] on div "Undo" at bounding box center [339, 603] width 22 height 9
click at [338, 503] on div "Undo" at bounding box center [339, 603] width 22 height 9
click at [338, 503] on div "Undo" at bounding box center [331, 603] width 52 height 21
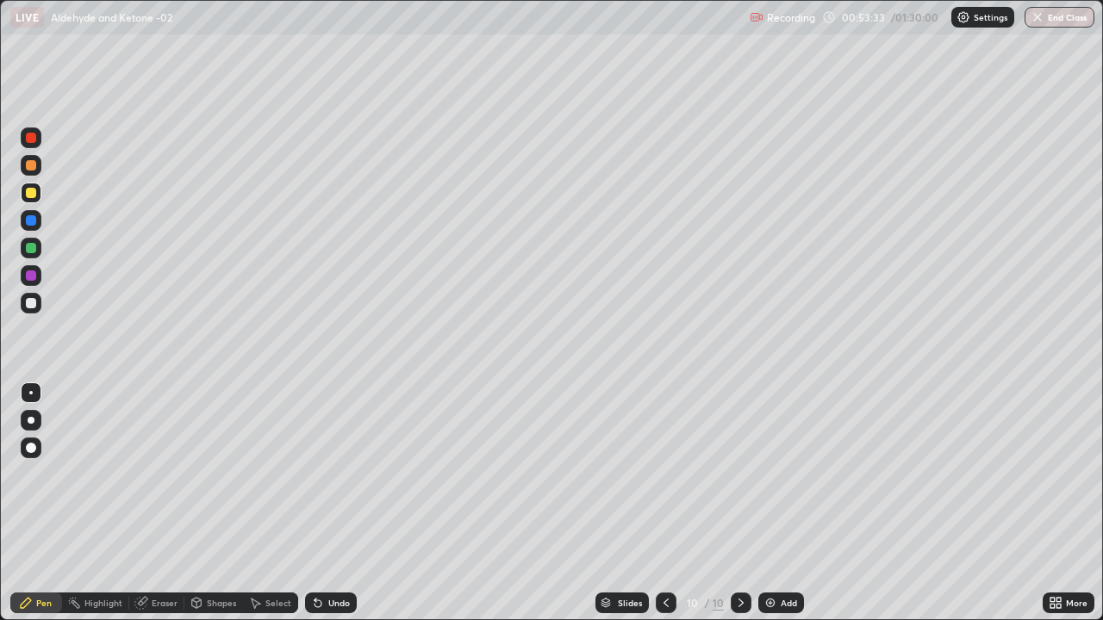
click at [334, 503] on div "Undo" at bounding box center [339, 603] width 22 height 9
click at [32, 303] on div at bounding box center [31, 303] width 10 height 10
click at [331, 503] on div "Undo" at bounding box center [339, 603] width 22 height 9
click at [35, 301] on div at bounding box center [31, 303] width 10 height 10
click at [340, 503] on div "Undo" at bounding box center [331, 603] width 52 height 21
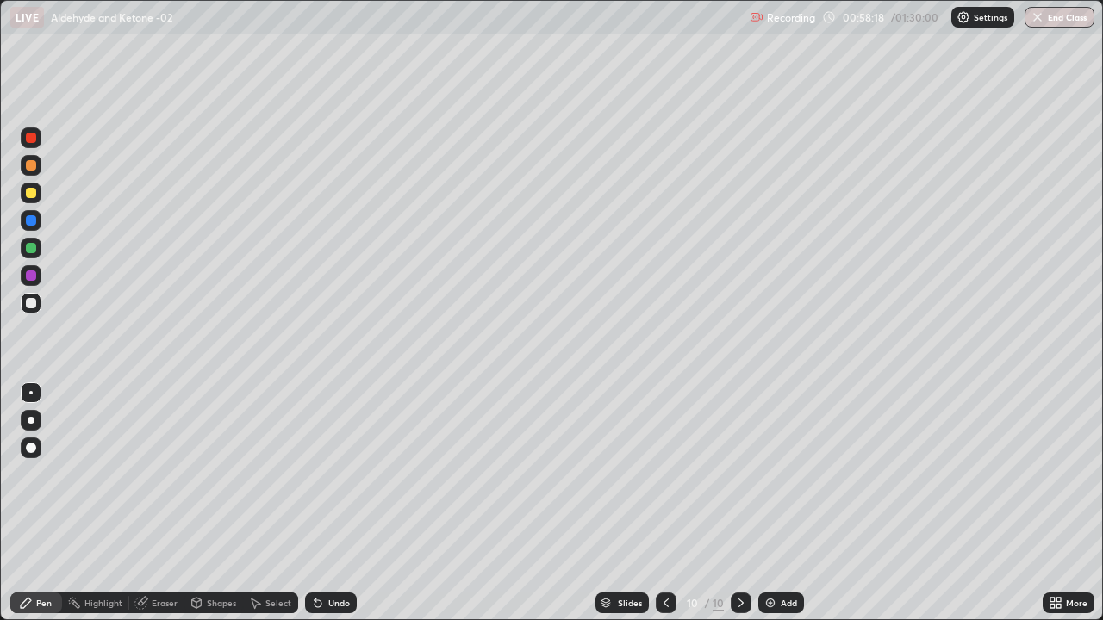
click at [739, 503] on icon at bounding box center [741, 603] width 14 height 14
click at [787, 503] on div "Add" at bounding box center [789, 603] width 16 height 9
click at [35, 197] on div at bounding box center [31, 193] width 21 height 21
click at [32, 303] on div at bounding box center [31, 303] width 10 height 10
click at [346, 503] on div "Undo" at bounding box center [339, 603] width 22 height 9
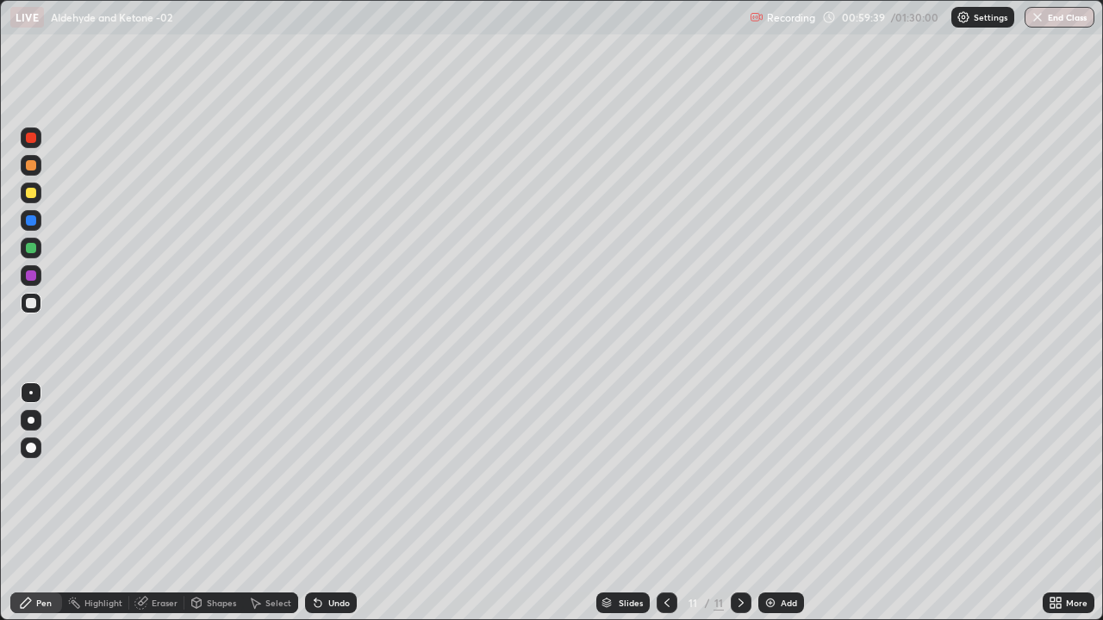
click at [351, 503] on div "Undo" at bounding box center [331, 603] width 52 height 21
click at [348, 503] on div "Undo" at bounding box center [331, 603] width 52 height 21
click at [344, 503] on div "Undo" at bounding box center [331, 603] width 52 height 21
click at [345, 503] on div "Undo" at bounding box center [331, 603] width 52 height 21
click at [37, 227] on div at bounding box center [31, 220] width 21 height 21
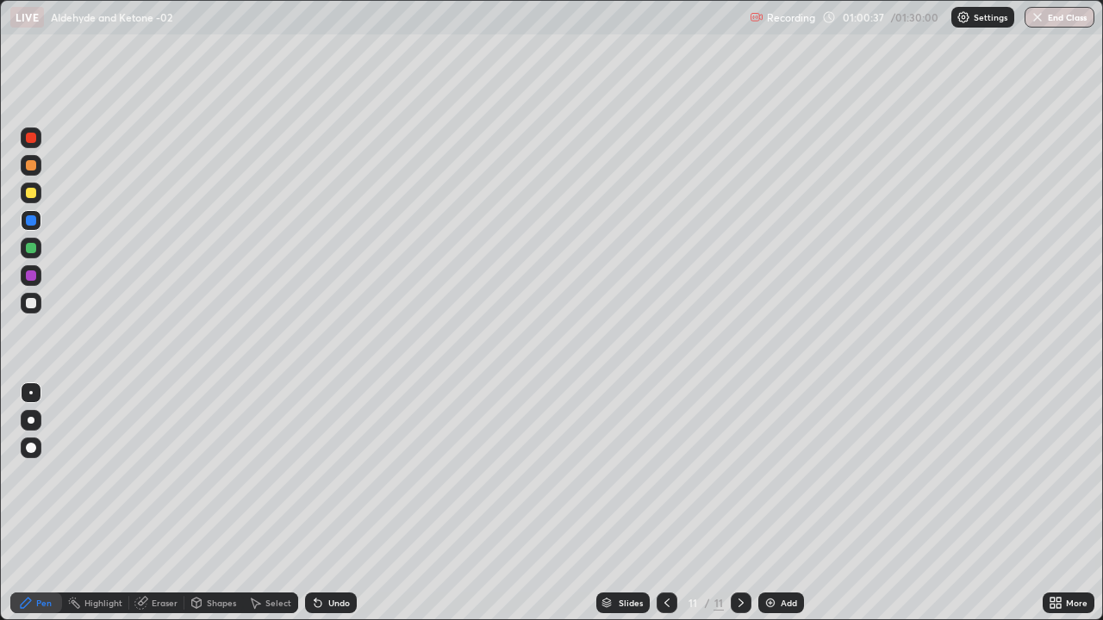
click at [29, 196] on div at bounding box center [31, 193] width 10 height 10
click at [336, 503] on div "Undo" at bounding box center [331, 603] width 52 height 21
click at [332, 503] on div "Undo" at bounding box center [339, 603] width 22 height 9
click at [327, 503] on div "Undo" at bounding box center [331, 603] width 52 height 21
click at [332, 503] on div "Undo" at bounding box center [339, 603] width 22 height 9
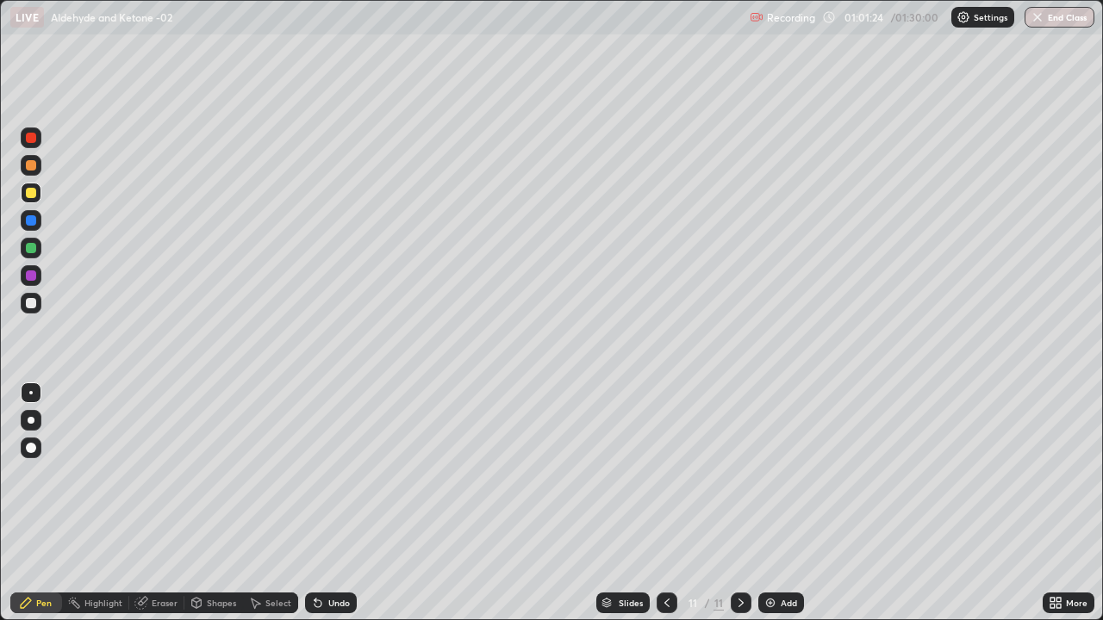
click at [334, 503] on div "Undo" at bounding box center [339, 603] width 22 height 9
click at [336, 503] on div "Undo" at bounding box center [339, 603] width 22 height 9
click at [335, 503] on div "Undo" at bounding box center [339, 603] width 22 height 9
click at [333, 503] on div "Undo" at bounding box center [339, 603] width 22 height 9
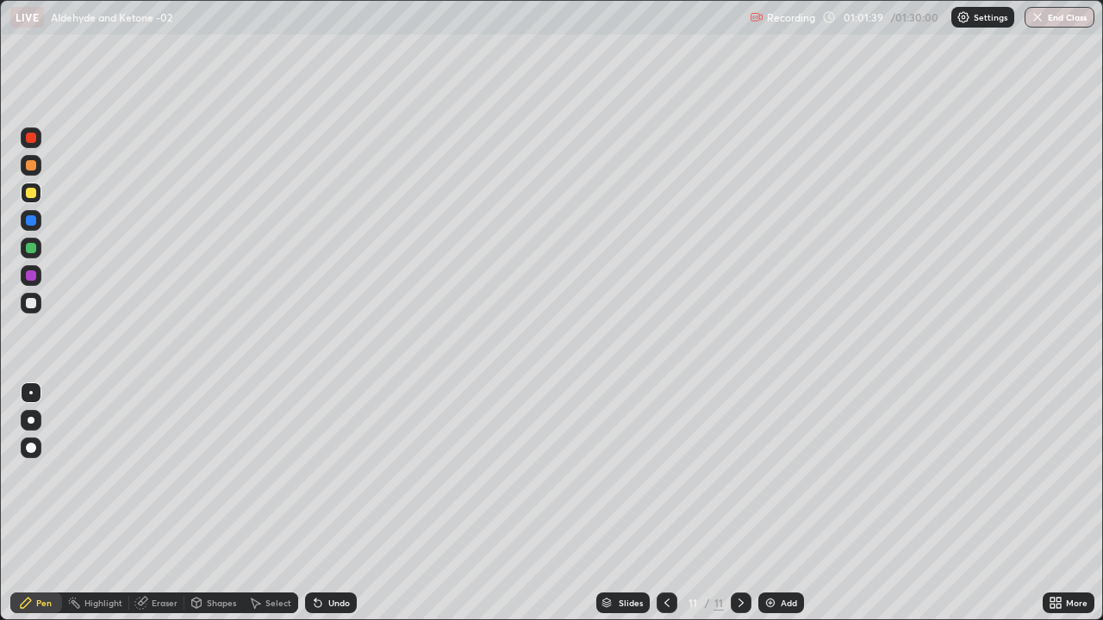
click at [33, 170] on div at bounding box center [31, 165] width 10 height 10
click at [34, 308] on div at bounding box center [31, 303] width 10 height 10
click at [35, 250] on div at bounding box center [31, 248] width 10 height 10
click at [32, 303] on div at bounding box center [31, 303] width 10 height 10
click at [31, 221] on div at bounding box center [31, 220] width 10 height 10
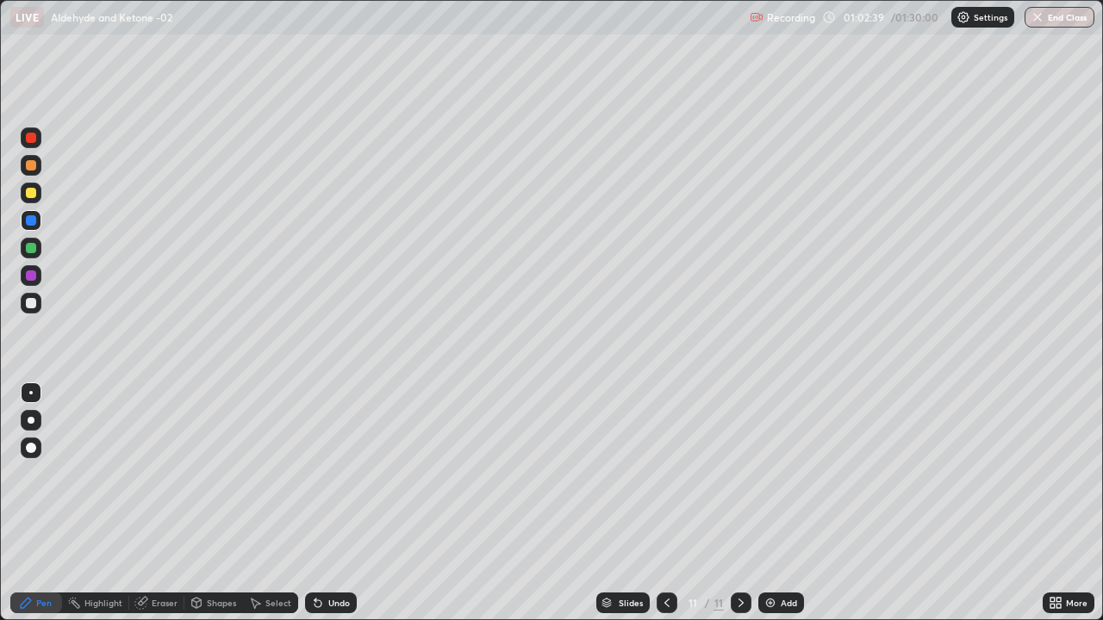
click at [37, 308] on div at bounding box center [31, 303] width 21 height 21
click at [36, 225] on div at bounding box center [31, 220] width 21 height 21
click at [34, 308] on div at bounding box center [31, 303] width 21 height 21
click at [795, 503] on div "Add" at bounding box center [781, 603] width 46 height 21
click at [339, 503] on div "Undo" at bounding box center [339, 603] width 22 height 9
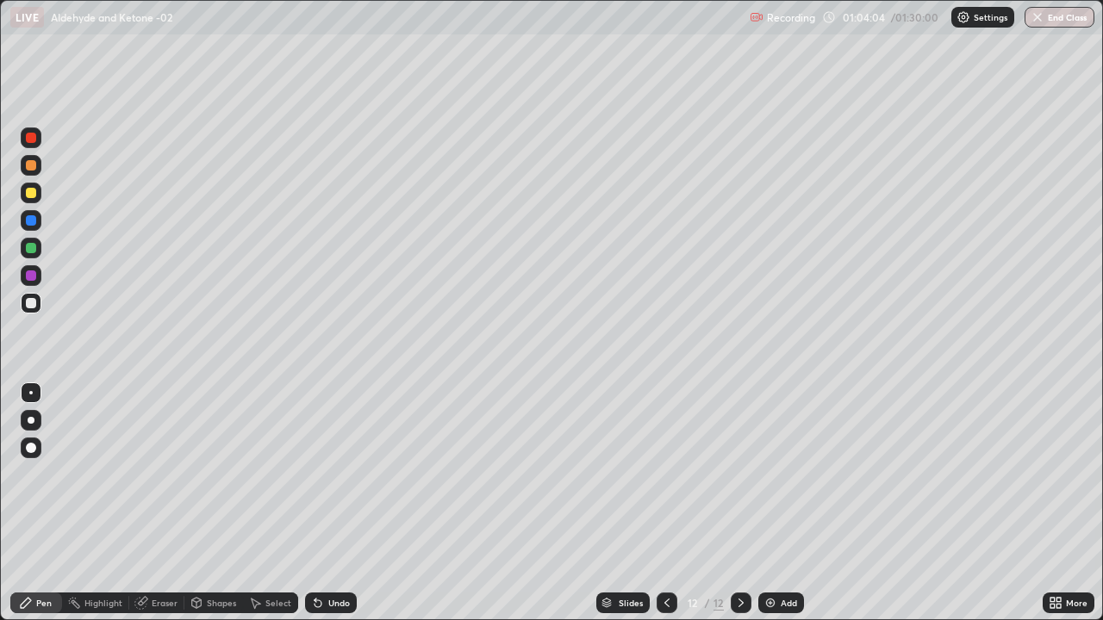
click at [340, 503] on div "Undo" at bounding box center [331, 603] width 52 height 21
click at [664, 503] on icon at bounding box center [667, 603] width 14 height 14
click at [745, 503] on icon at bounding box center [741, 603] width 14 height 14
click at [36, 201] on div at bounding box center [31, 193] width 21 height 21
click at [341, 503] on div "Undo" at bounding box center [339, 603] width 22 height 9
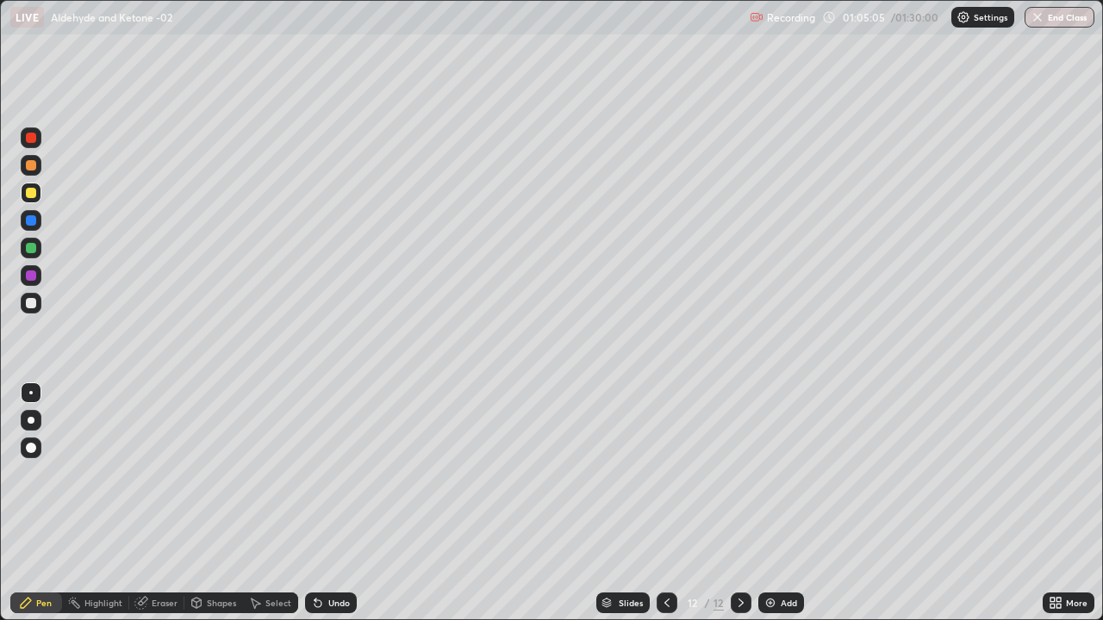
click at [343, 503] on div "Undo" at bounding box center [339, 603] width 22 height 9
click at [337, 503] on div "Undo" at bounding box center [339, 603] width 22 height 9
click at [33, 304] on div at bounding box center [31, 303] width 10 height 10
click at [665, 503] on icon at bounding box center [667, 603] width 14 height 14
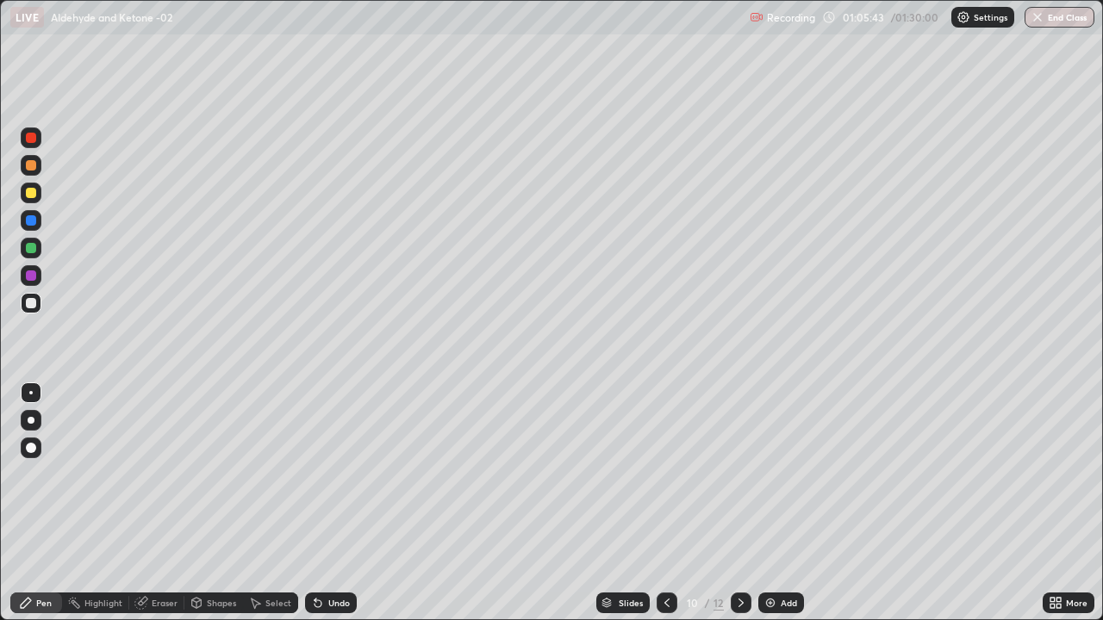
click at [737, 503] on icon at bounding box center [741, 603] width 14 height 14
click at [741, 503] on icon at bounding box center [741, 603] width 14 height 14
click at [738, 503] on icon at bounding box center [741, 603] width 14 height 14
click at [775, 503] on img at bounding box center [770, 603] width 14 height 14
click at [31, 194] on div at bounding box center [31, 193] width 10 height 10
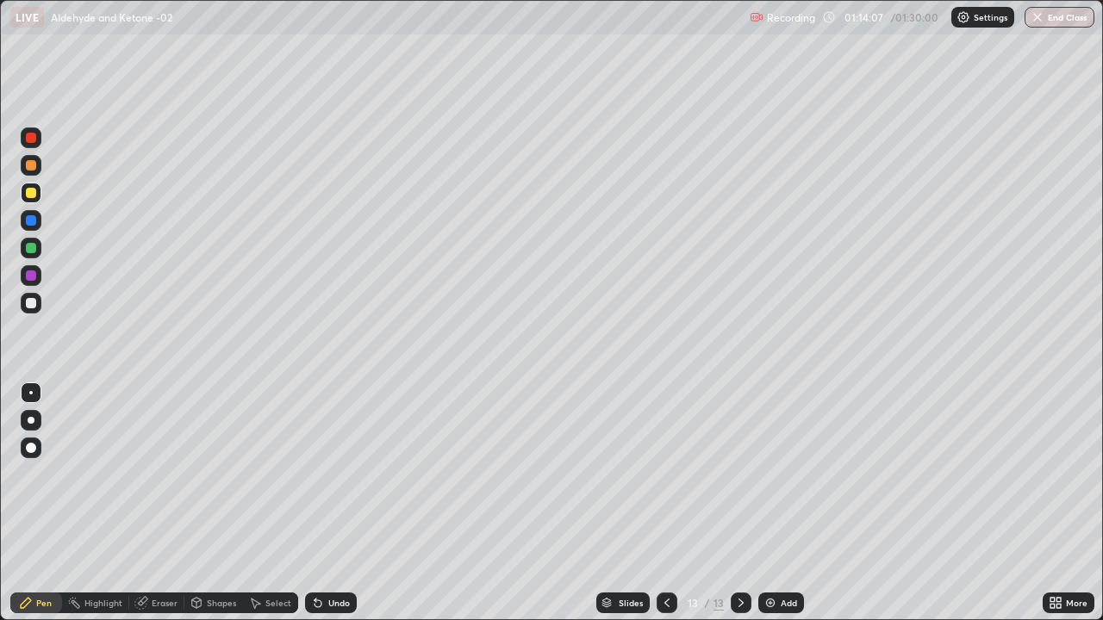
click at [35, 305] on div at bounding box center [31, 303] width 10 height 10
click at [33, 197] on div at bounding box center [31, 193] width 10 height 10
click at [35, 303] on div at bounding box center [31, 303] width 10 height 10
click at [37, 174] on div at bounding box center [31, 165] width 21 height 21
click at [174, 503] on div "Eraser" at bounding box center [165, 603] width 26 height 9
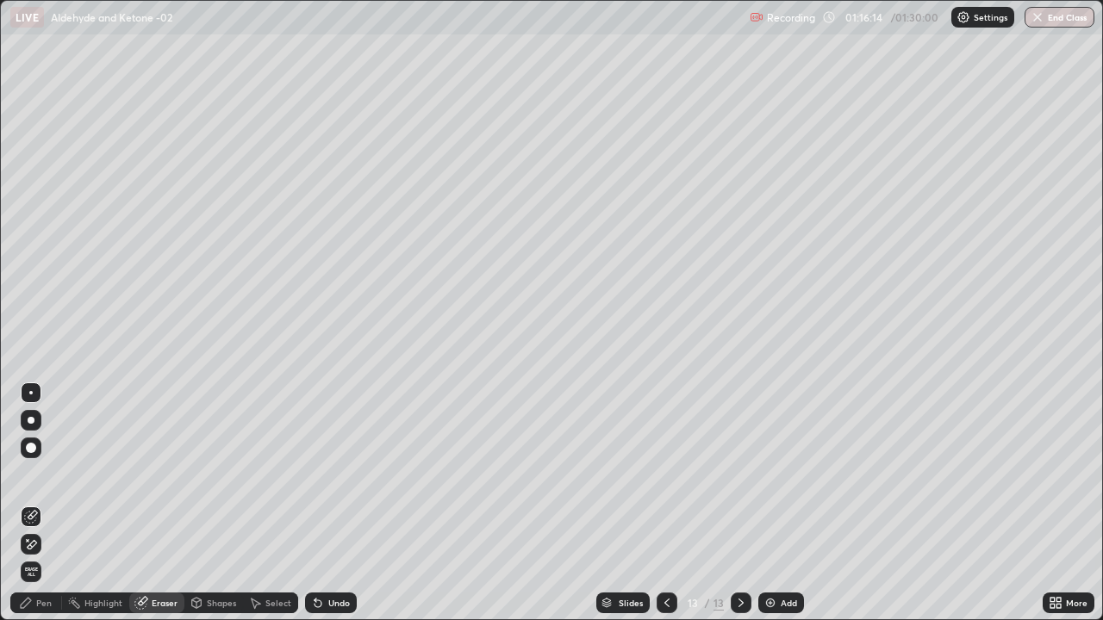
click at [49, 503] on div "Pen" at bounding box center [44, 603] width 16 height 9
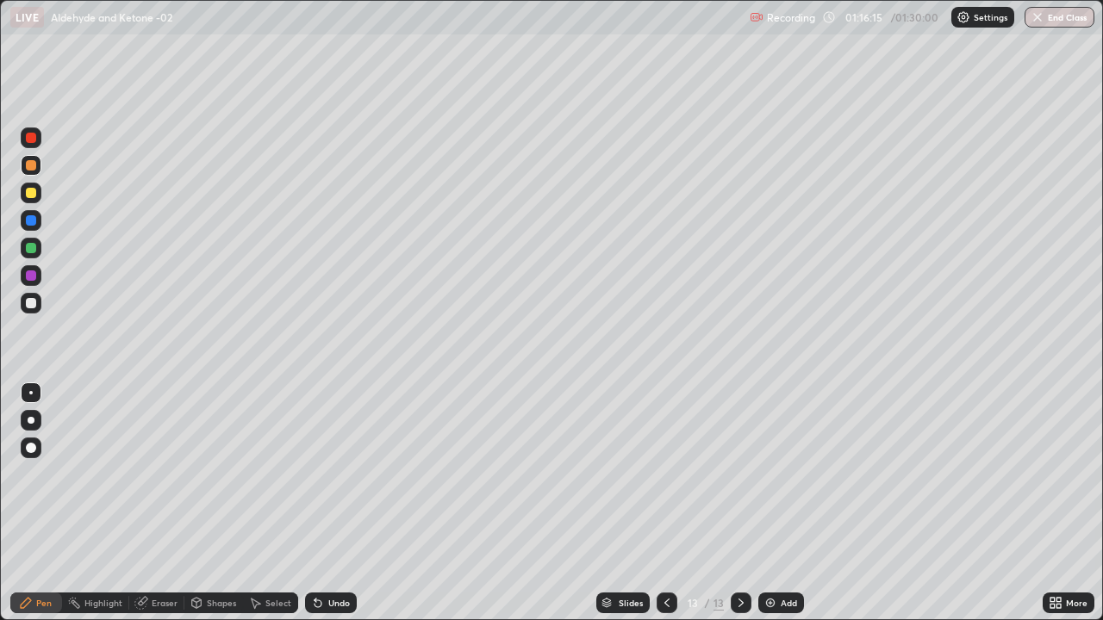
click at [31, 304] on div at bounding box center [31, 303] width 10 height 10
click at [789, 503] on div "Add" at bounding box center [789, 603] width 16 height 9
click at [35, 196] on div at bounding box center [31, 193] width 21 height 21
click at [1062, 22] on button "End Class" at bounding box center [1060, 17] width 70 height 21
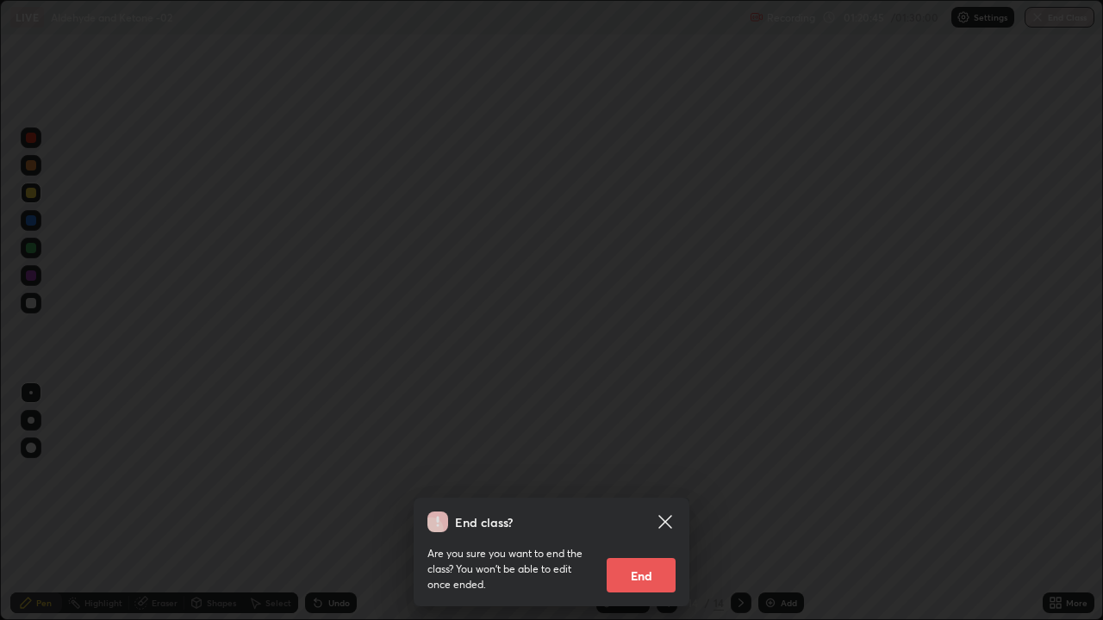
click at [633, 503] on button "End" at bounding box center [641, 575] width 69 height 34
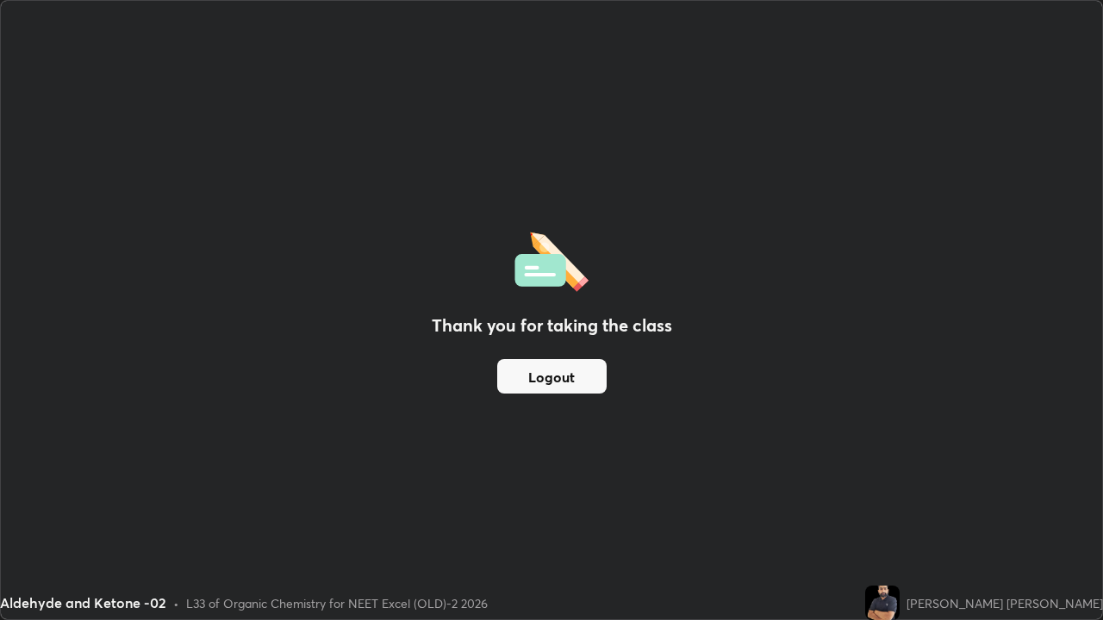
click at [570, 387] on button "Logout" at bounding box center [551, 376] width 109 height 34
